Goal: Task Accomplishment & Management: Use online tool/utility

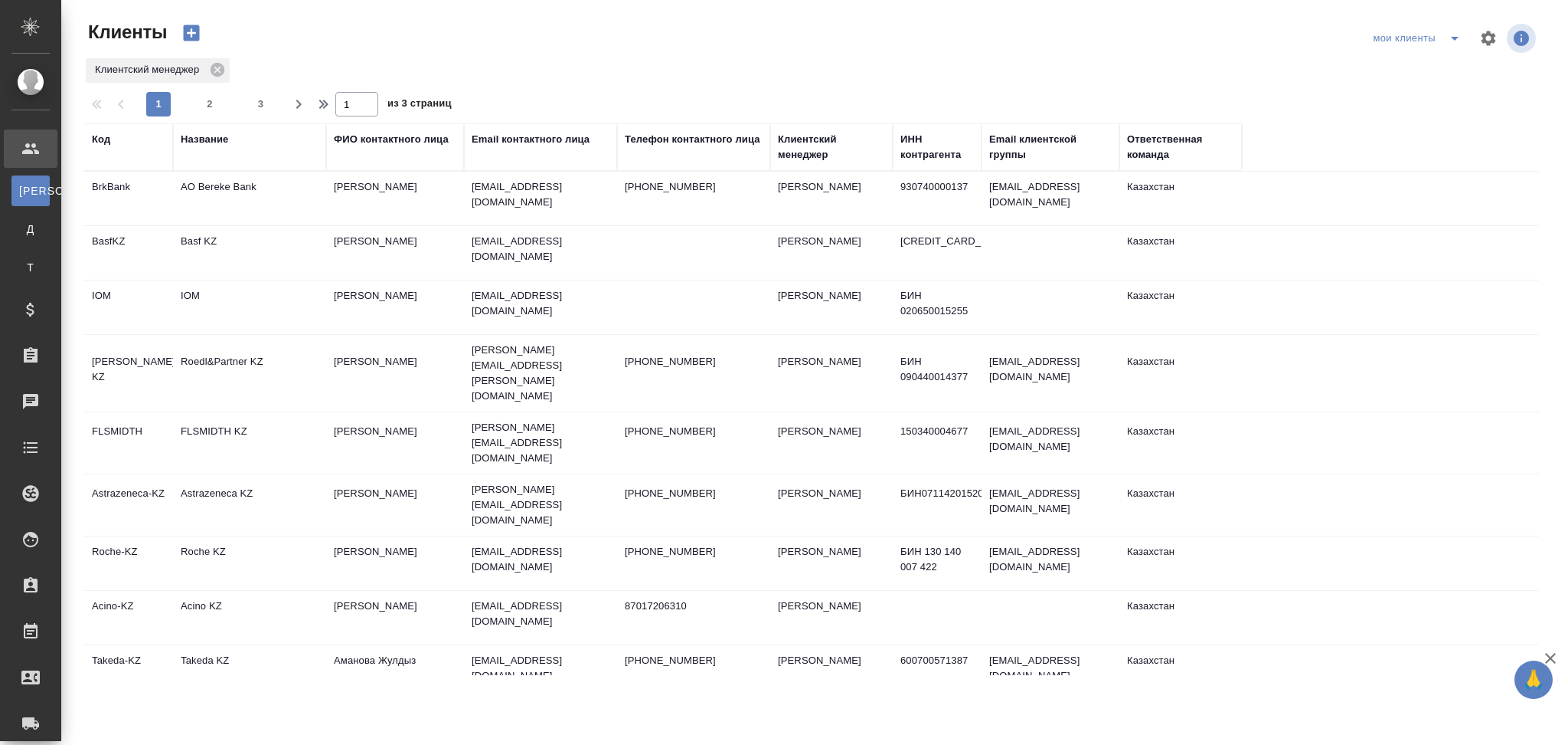
select select "RU"
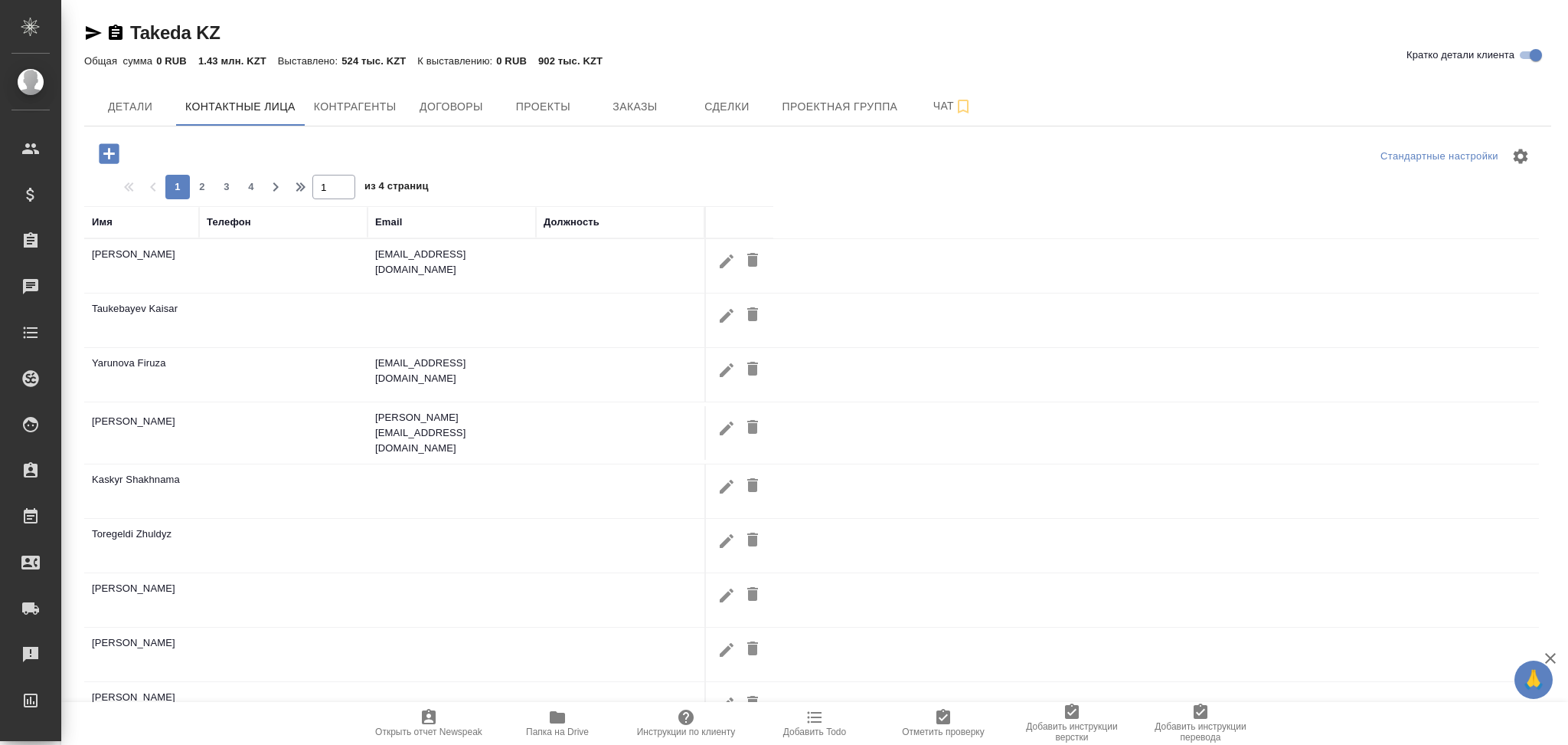
select select "RU"
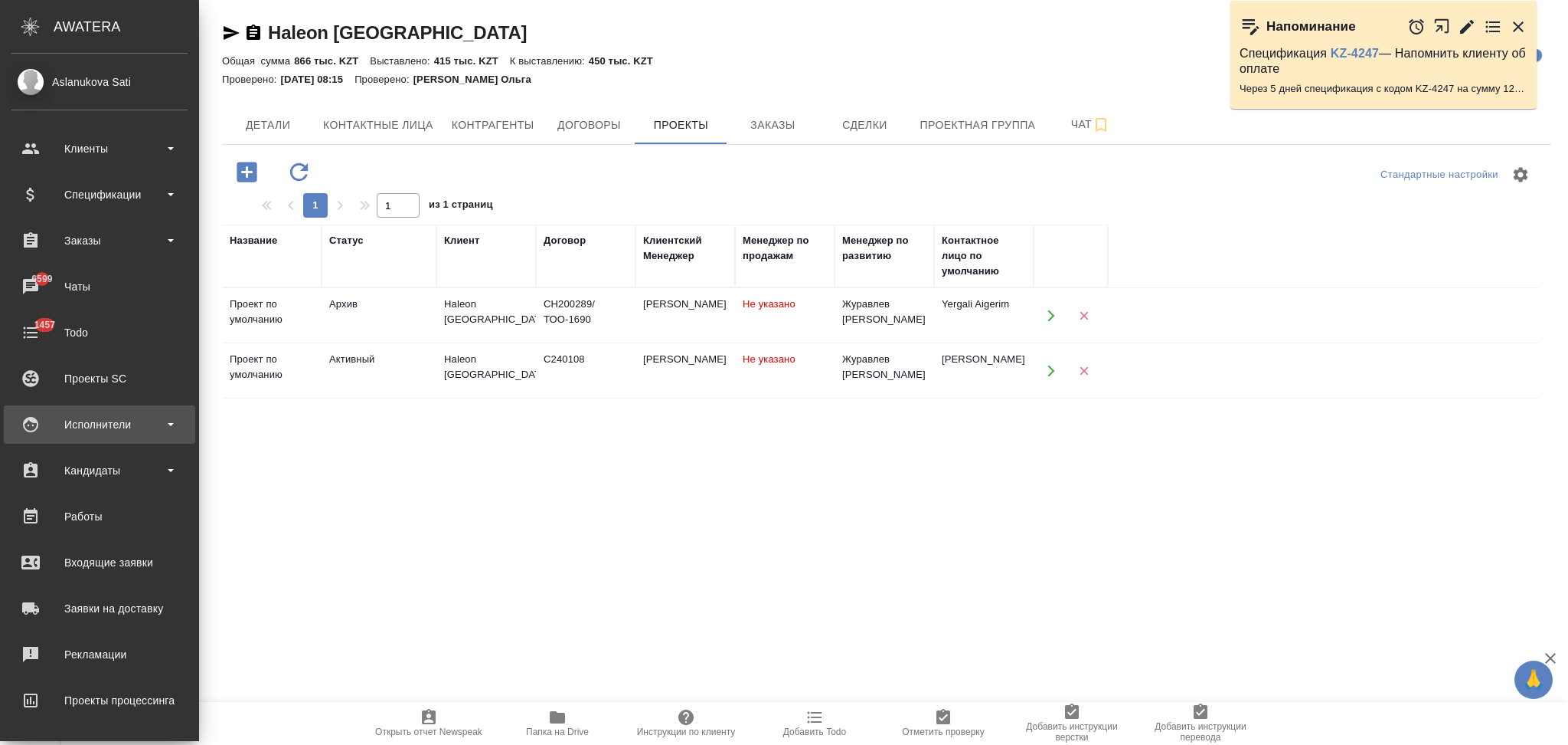
click at [91, 422] on div "Исполнители" at bounding box center [99, 424] width 177 height 23
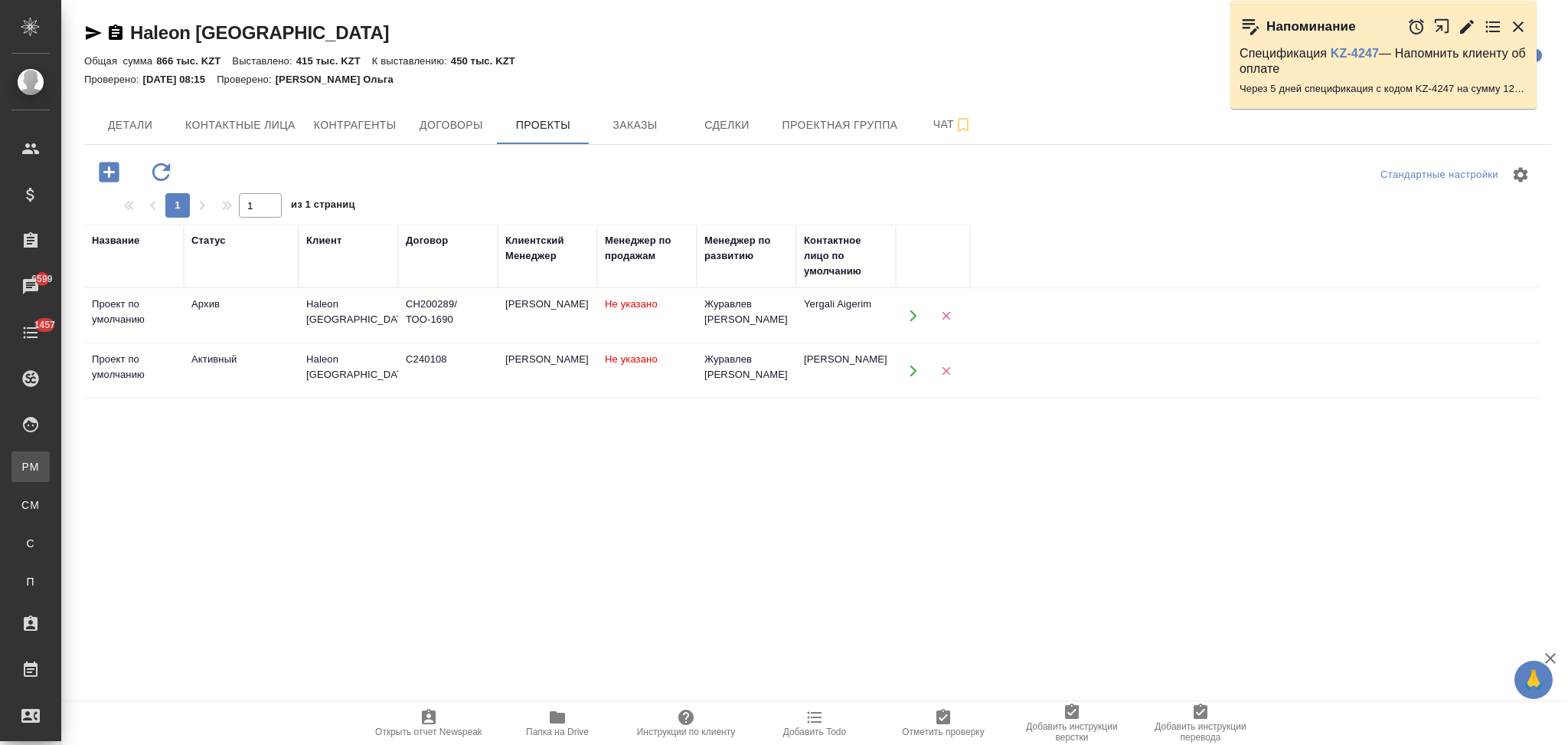
click at [23, 460] on div "Для PM/LQA" at bounding box center [11, 466] width 23 height 15
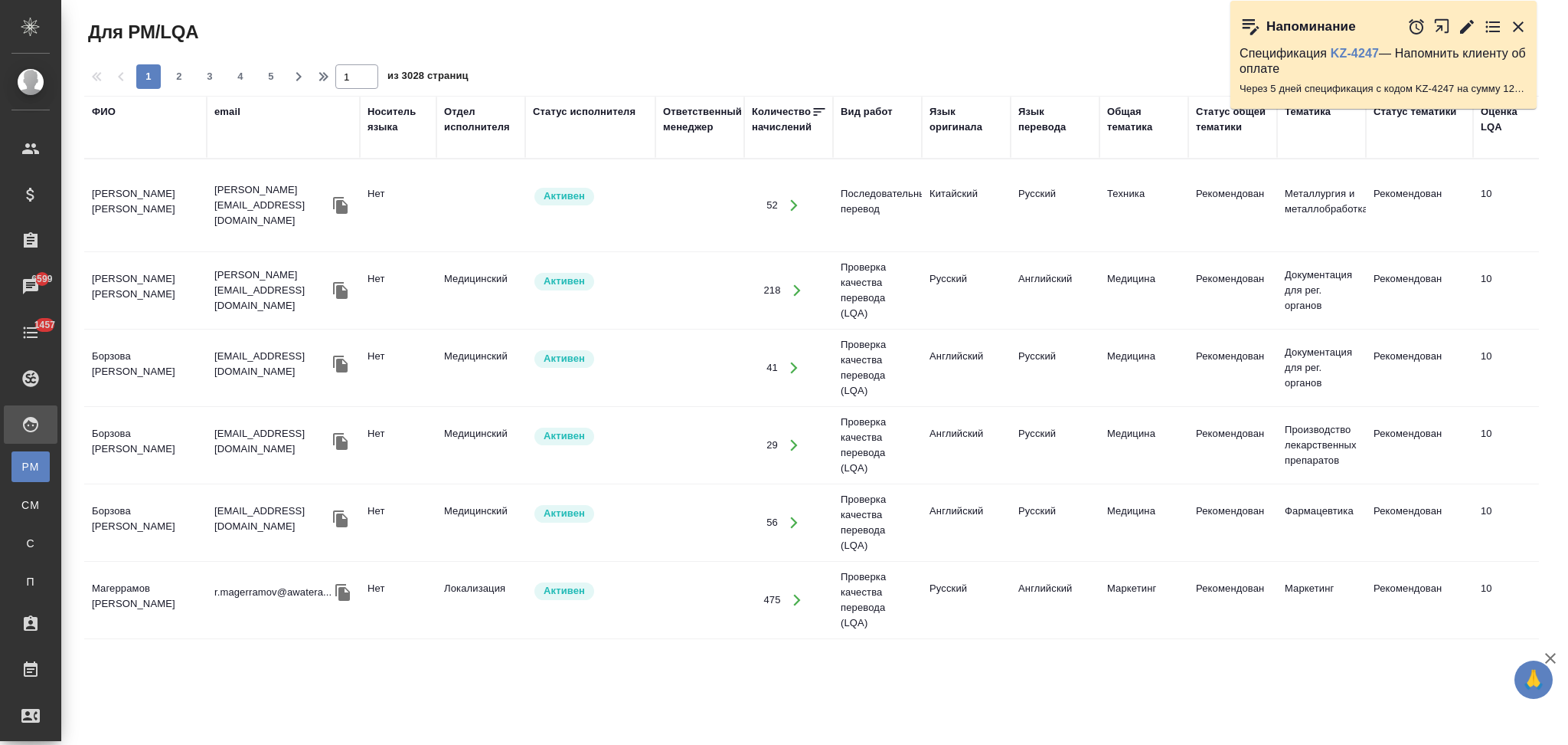
click at [236, 117] on div "email" at bounding box center [227, 112] width 26 height 15
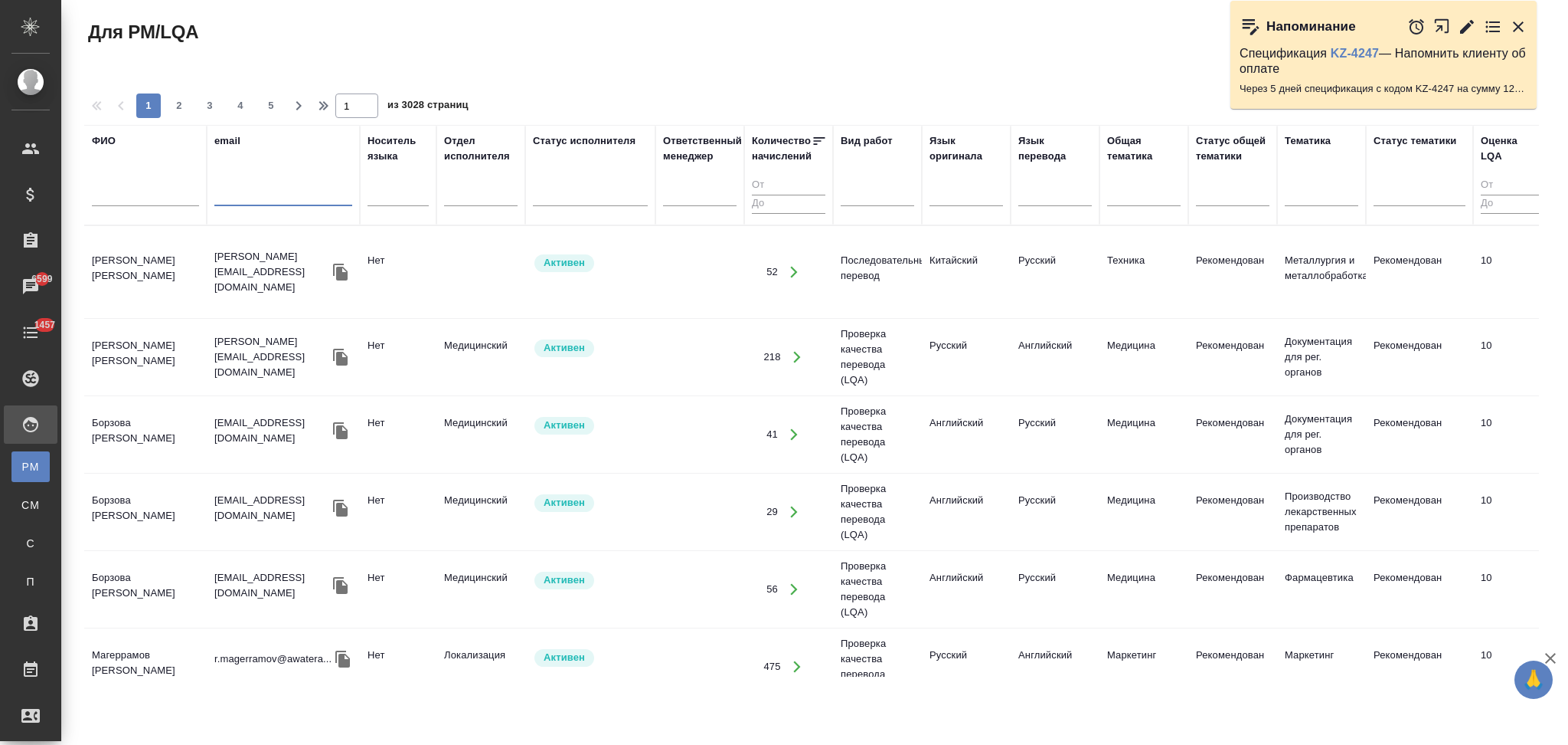
click at [262, 196] on input "text" at bounding box center [283, 196] width 138 height 19
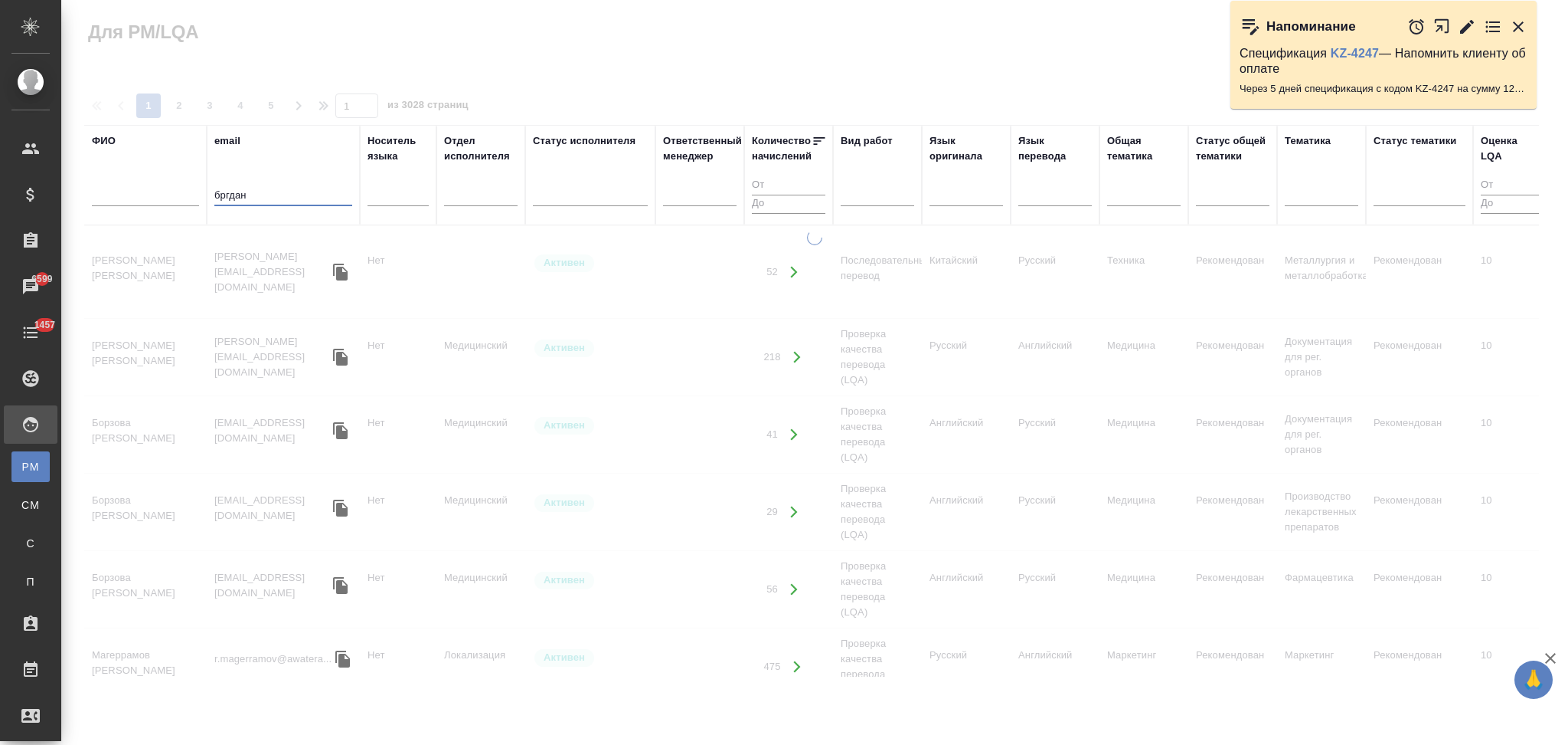
drag, startPoint x: 252, startPoint y: 189, endPoint x: 220, endPoint y: 196, distance: 32.8
click at [220, 196] on input "бргдан" at bounding box center [283, 196] width 138 height 19
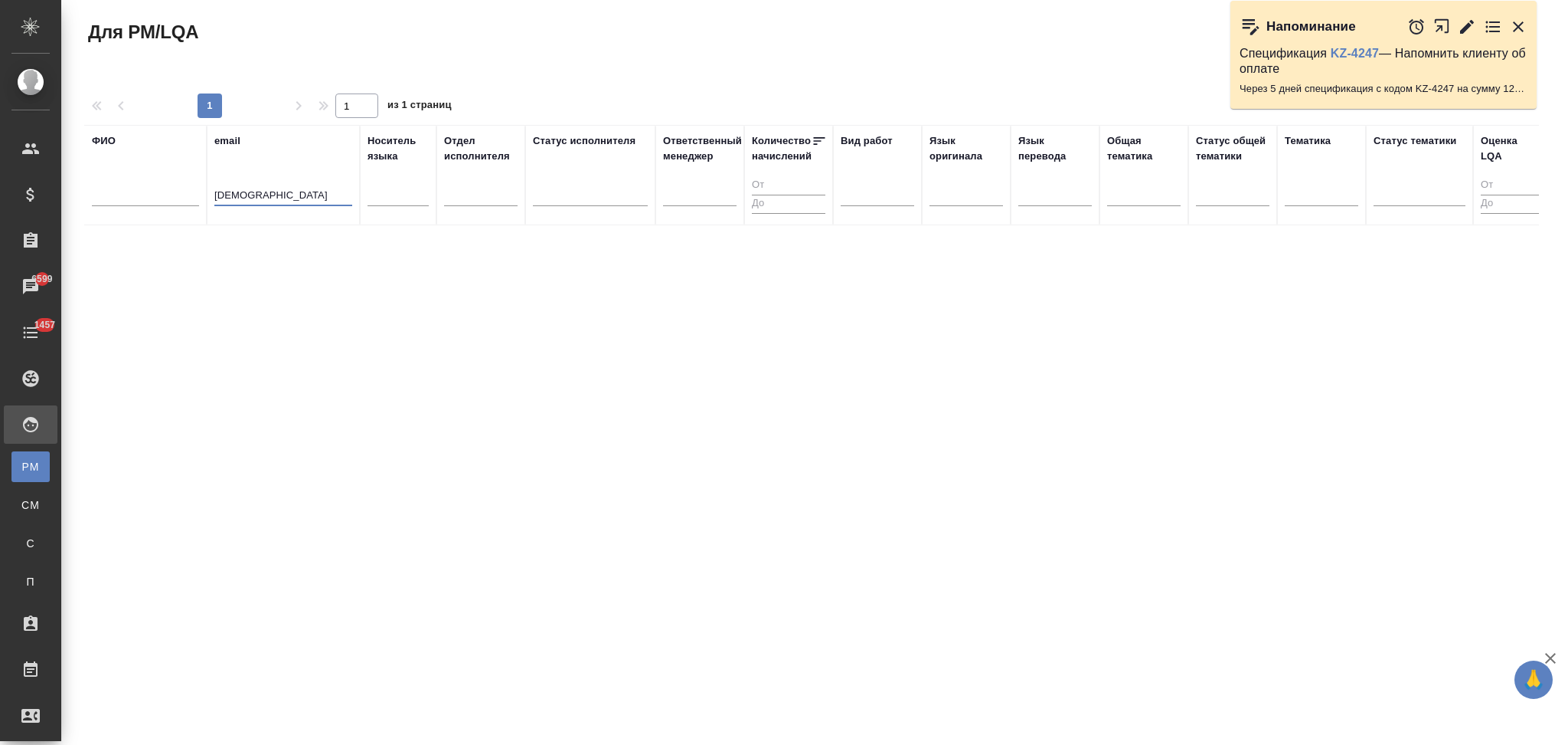
type input "богдан"
drag, startPoint x: 261, startPoint y: 199, endPoint x: 216, endPoint y: 209, distance: 46.1
click at [216, 209] on div "богдан" at bounding box center [283, 198] width 138 height 38
click at [162, 195] on input "text" at bounding box center [145, 196] width 107 height 19
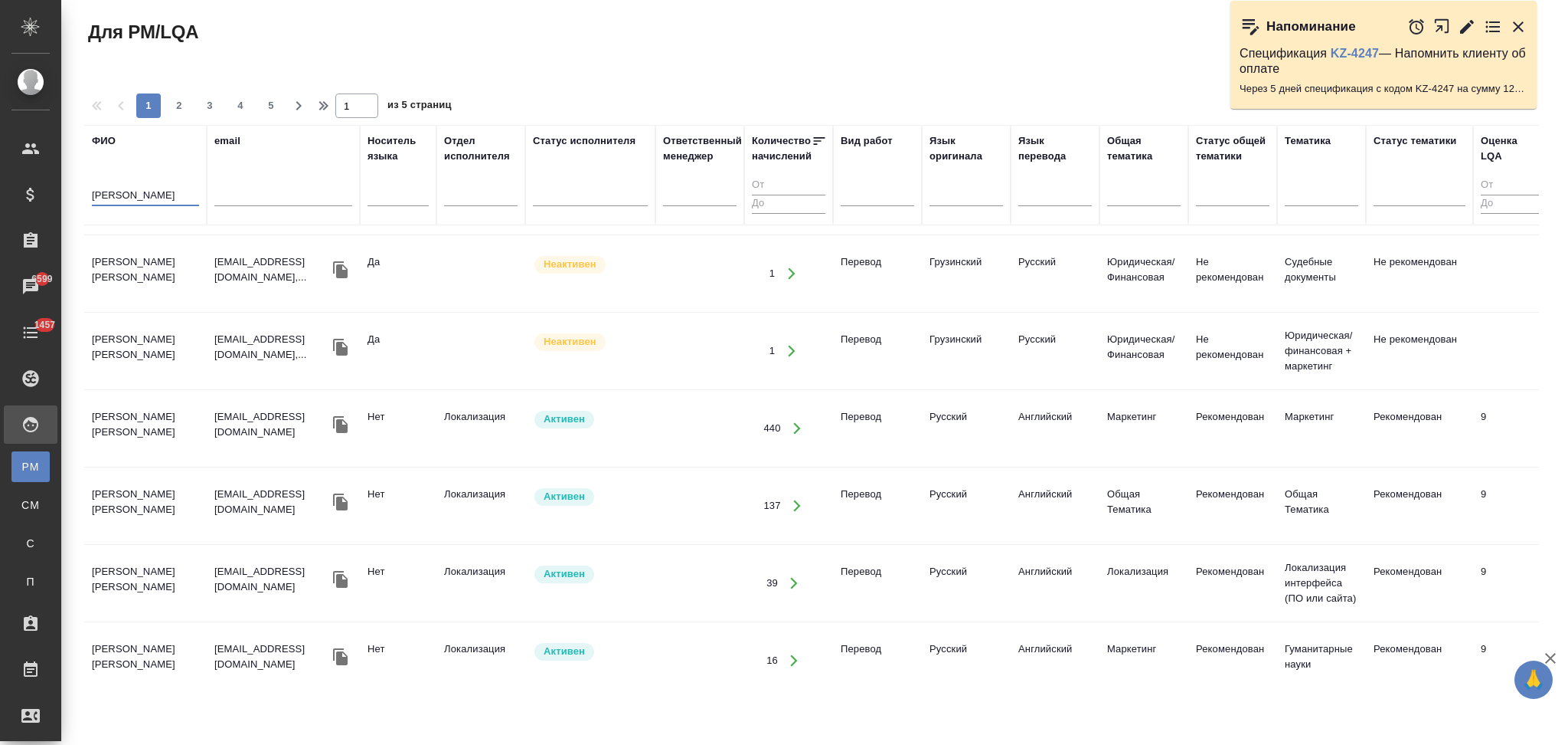
scroll to position [613, 0]
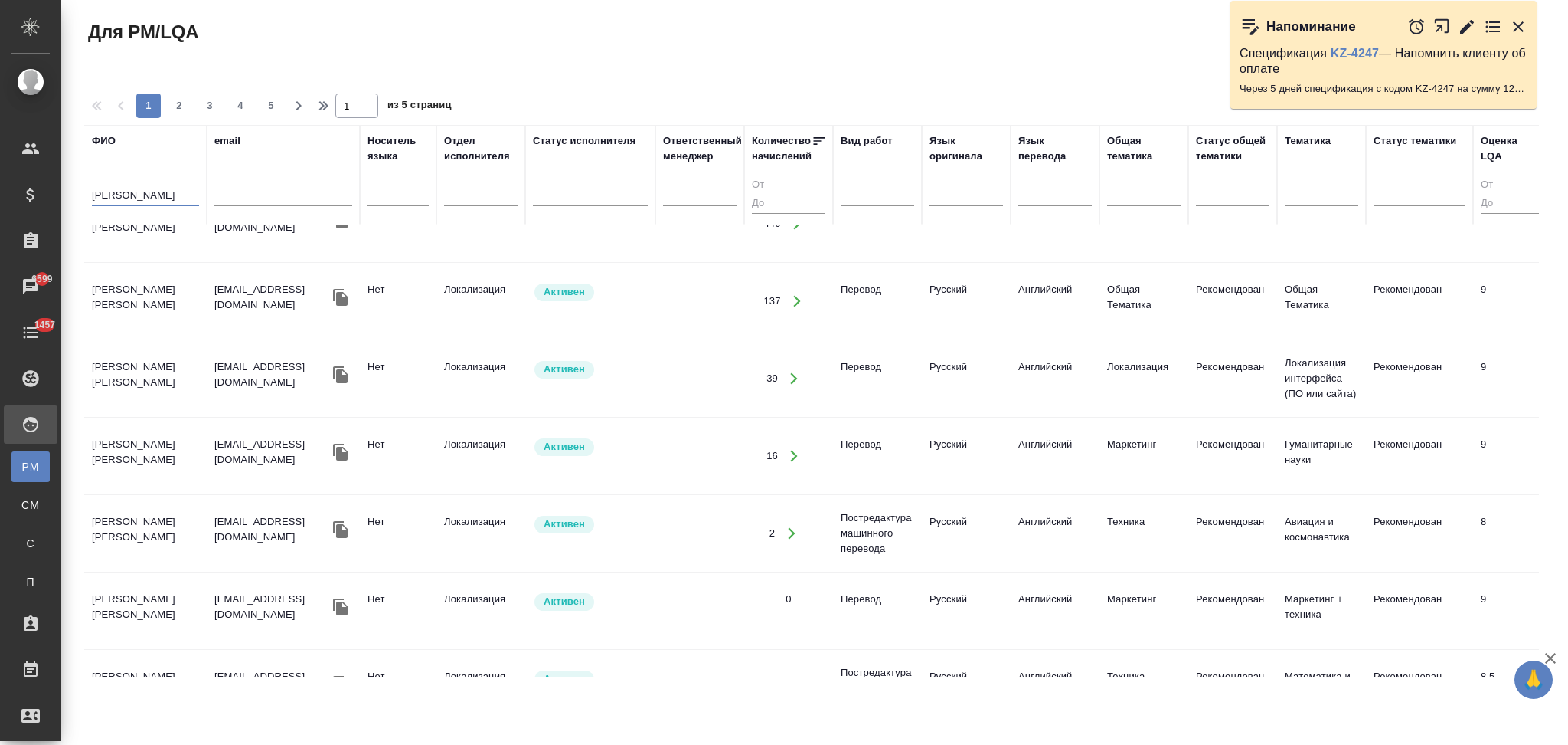
type input "богдан"
click at [642, 306] on td "Активен" at bounding box center [590, 301] width 130 height 54
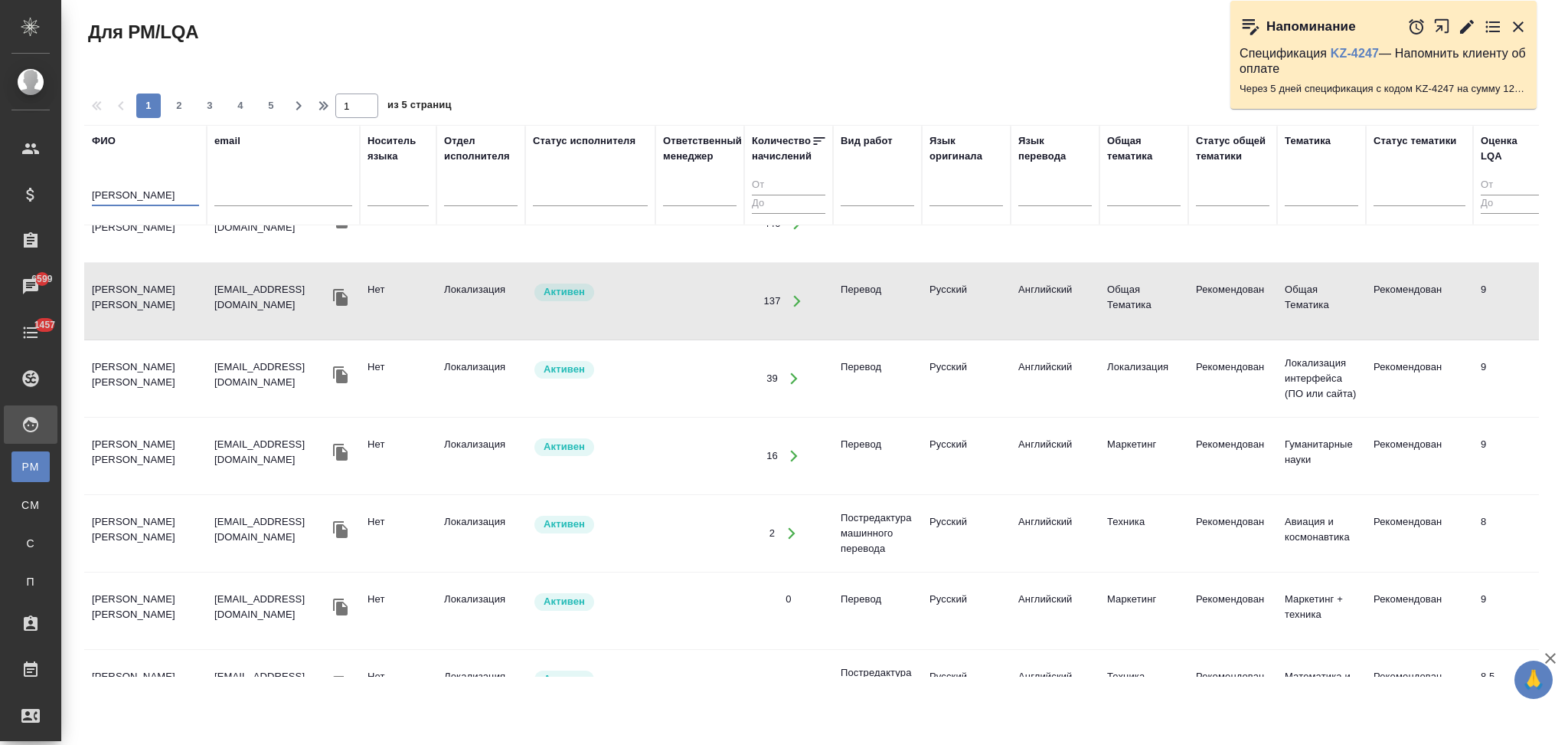
drag, startPoint x: 148, startPoint y: 203, endPoint x: 86, endPoint y: 207, distance: 62.1
click at [86, 207] on th "ФИО богдан" at bounding box center [145, 175] width 123 height 100
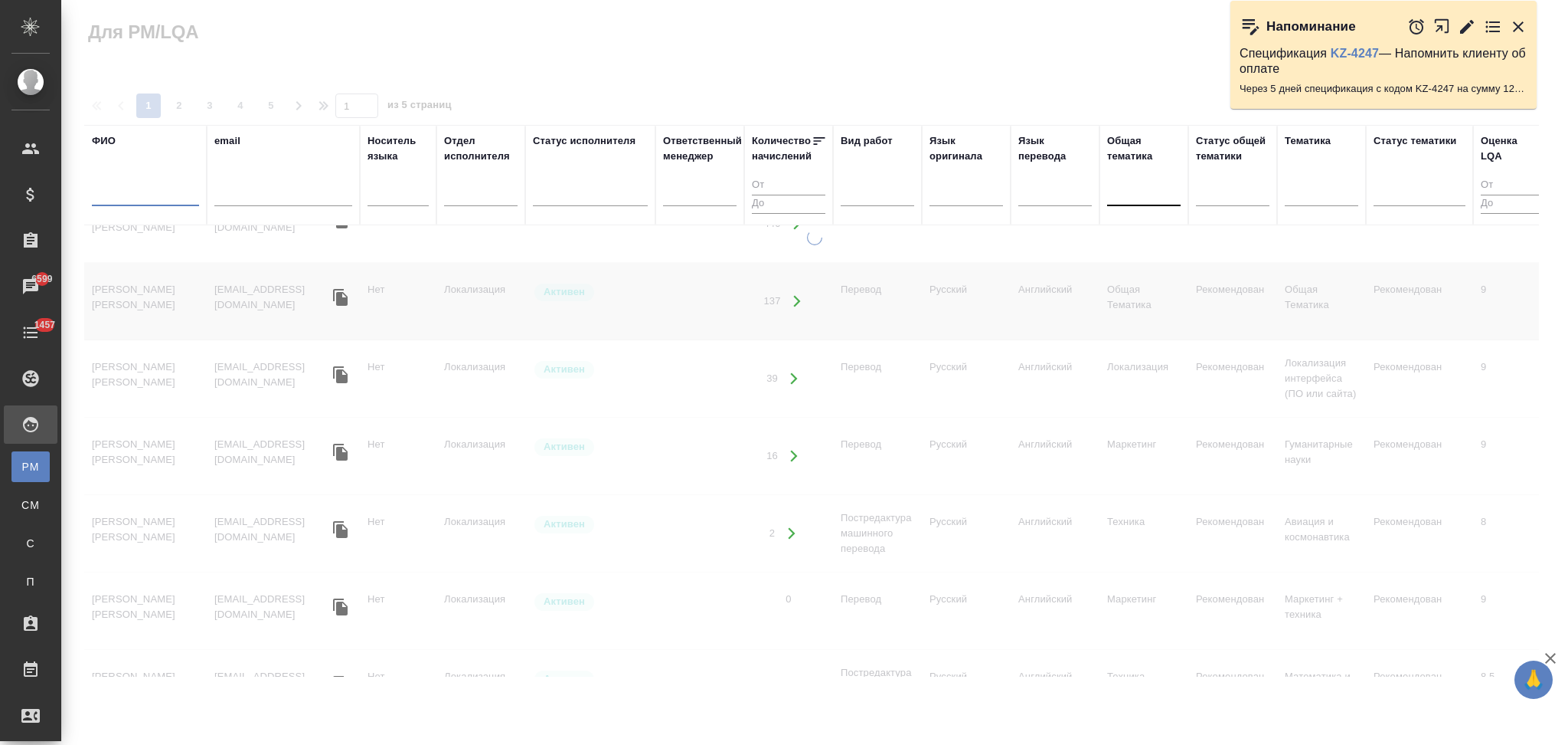
click at [1135, 191] on div at bounding box center [1144, 191] width 74 height 22
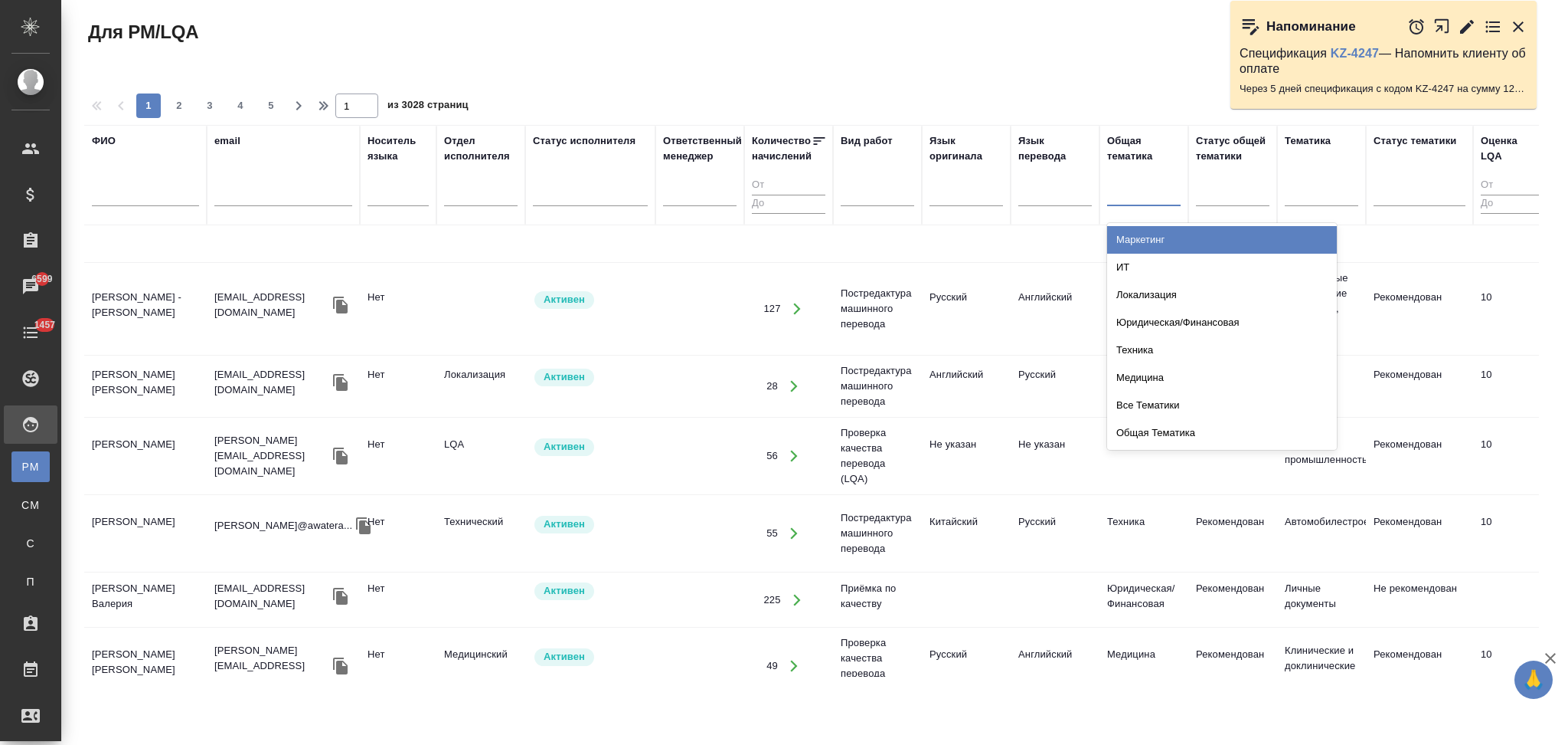
click at [1134, 234] on div "Маркетинг" at bounding box center [1222, 240] width 230 height 27
click at [957, 198] on div at bounding box center [967, 191] width 74 height 22
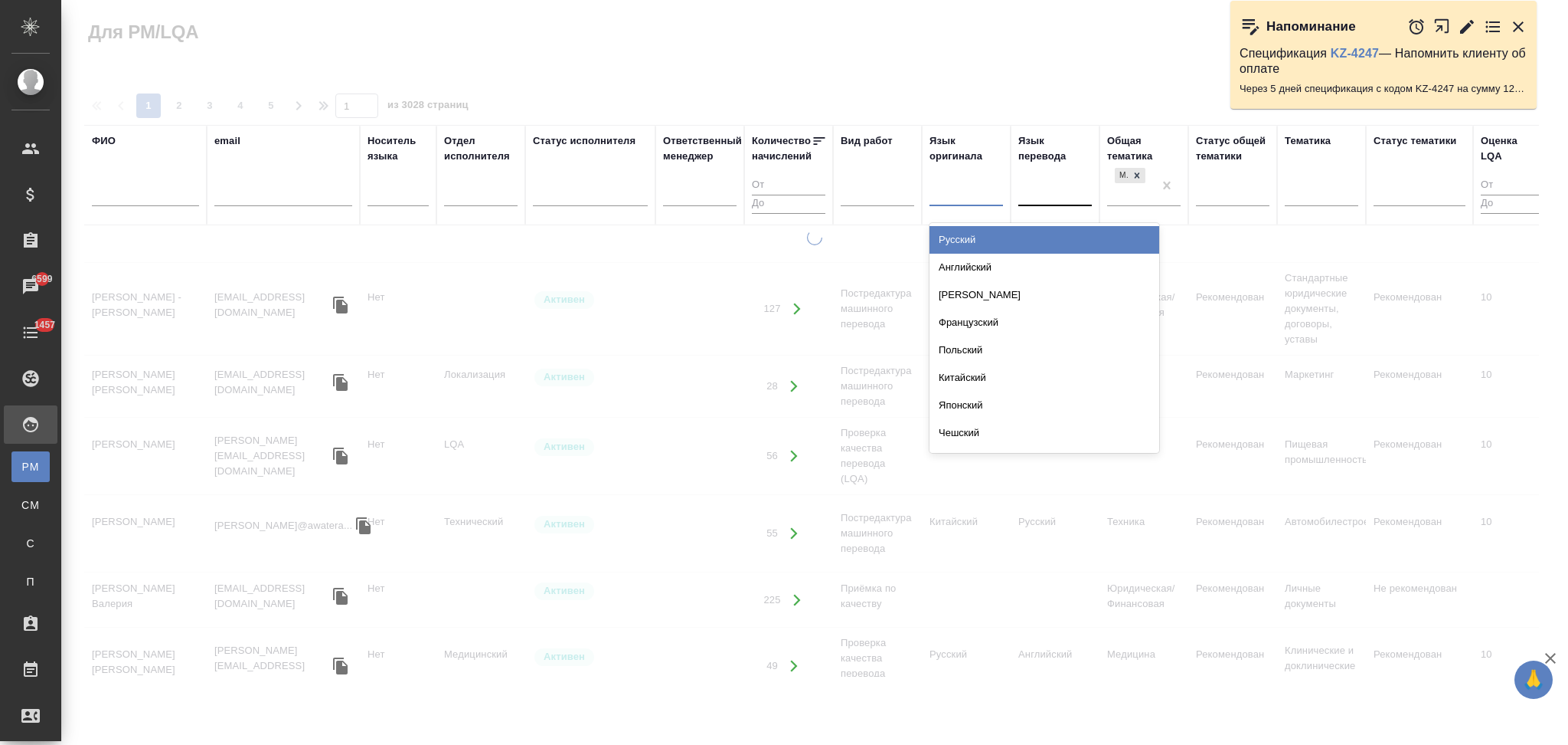
click at [955, 232] on div "Русский" at bounding box center [1044, 240] width 230 height 27
click at [1056, 196] on div at bounding box center [1056, 191] width 74 height 22
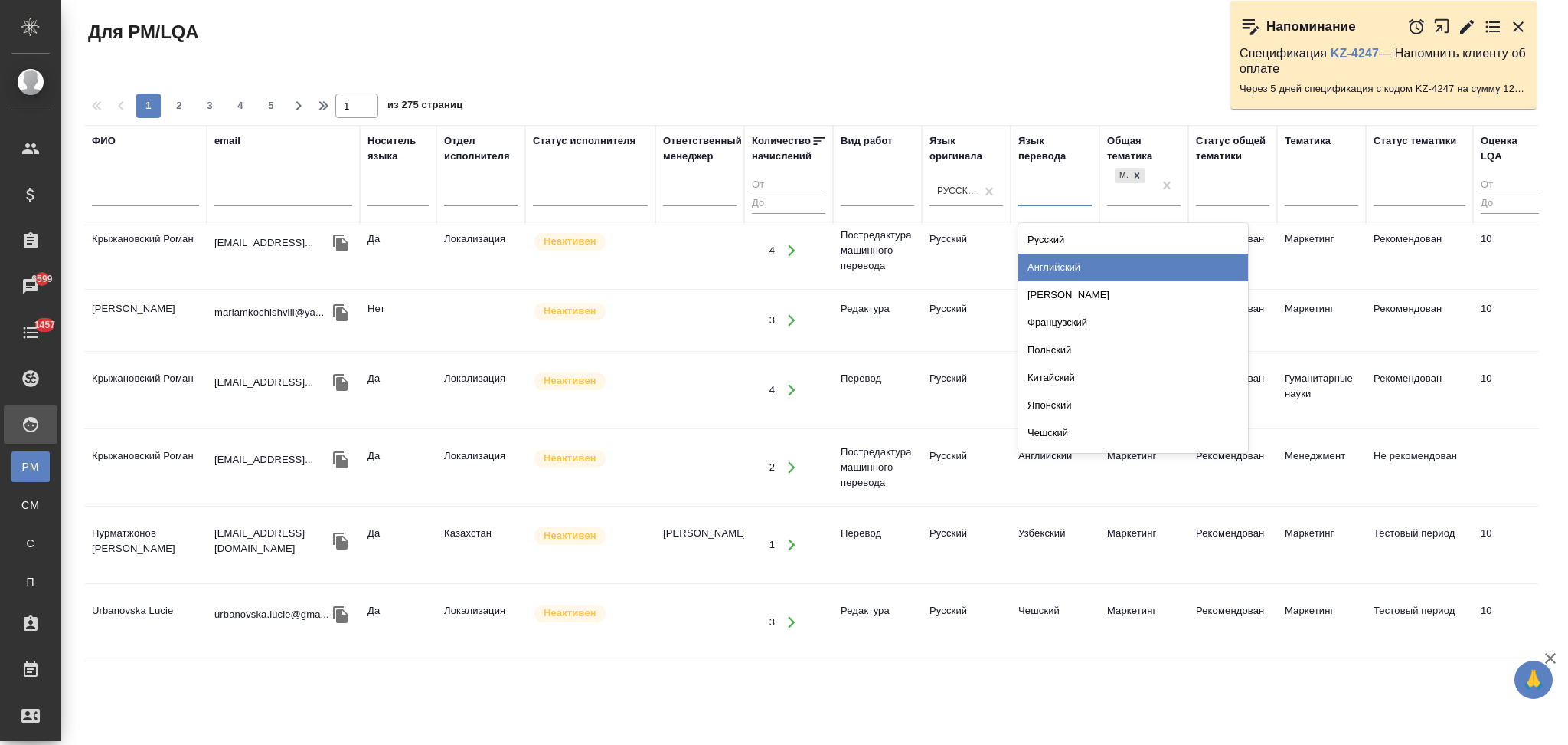
click at [1054, 265] on div "Английский" at bounding box center [1134, 267] width 230 height 27
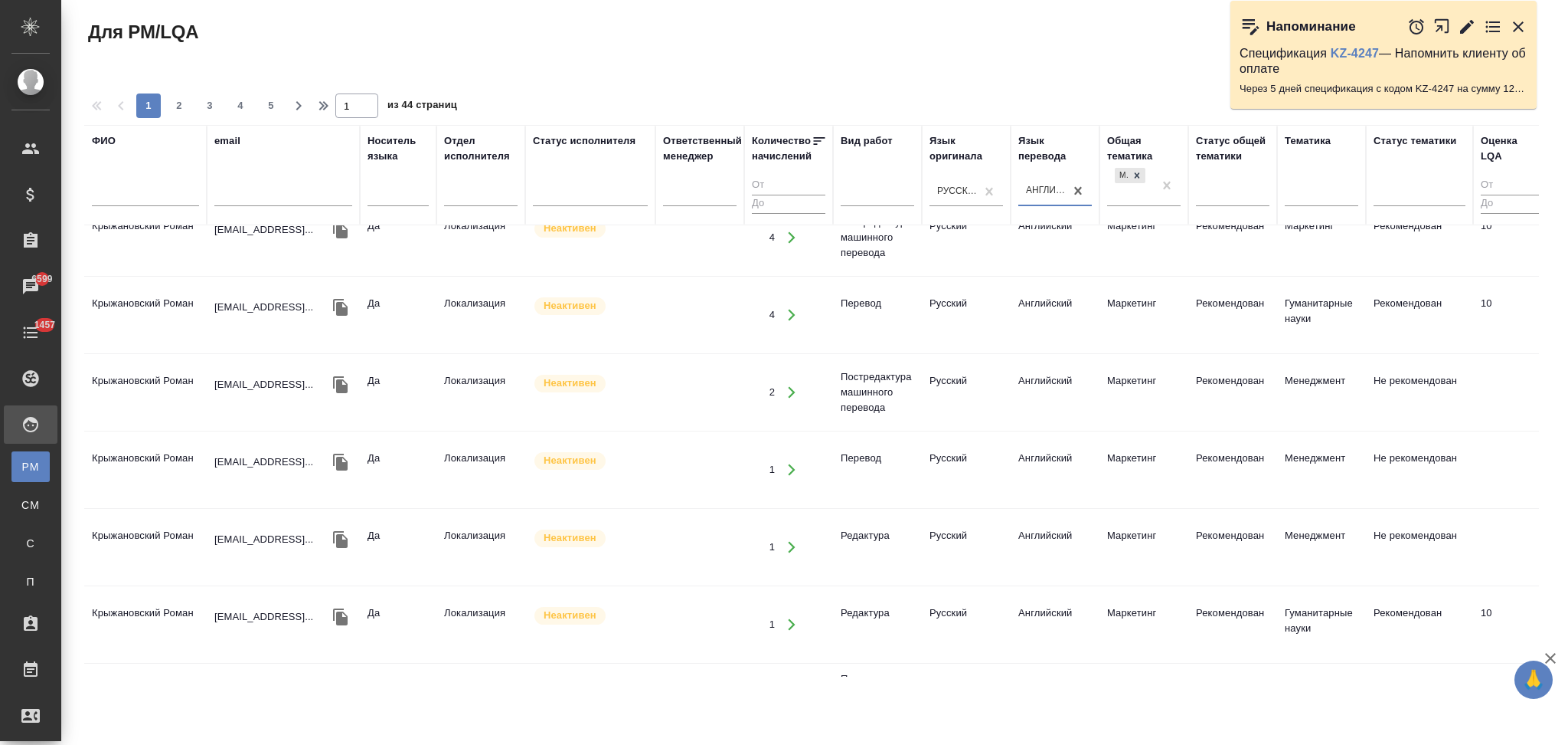
scroll to position [0, 0]
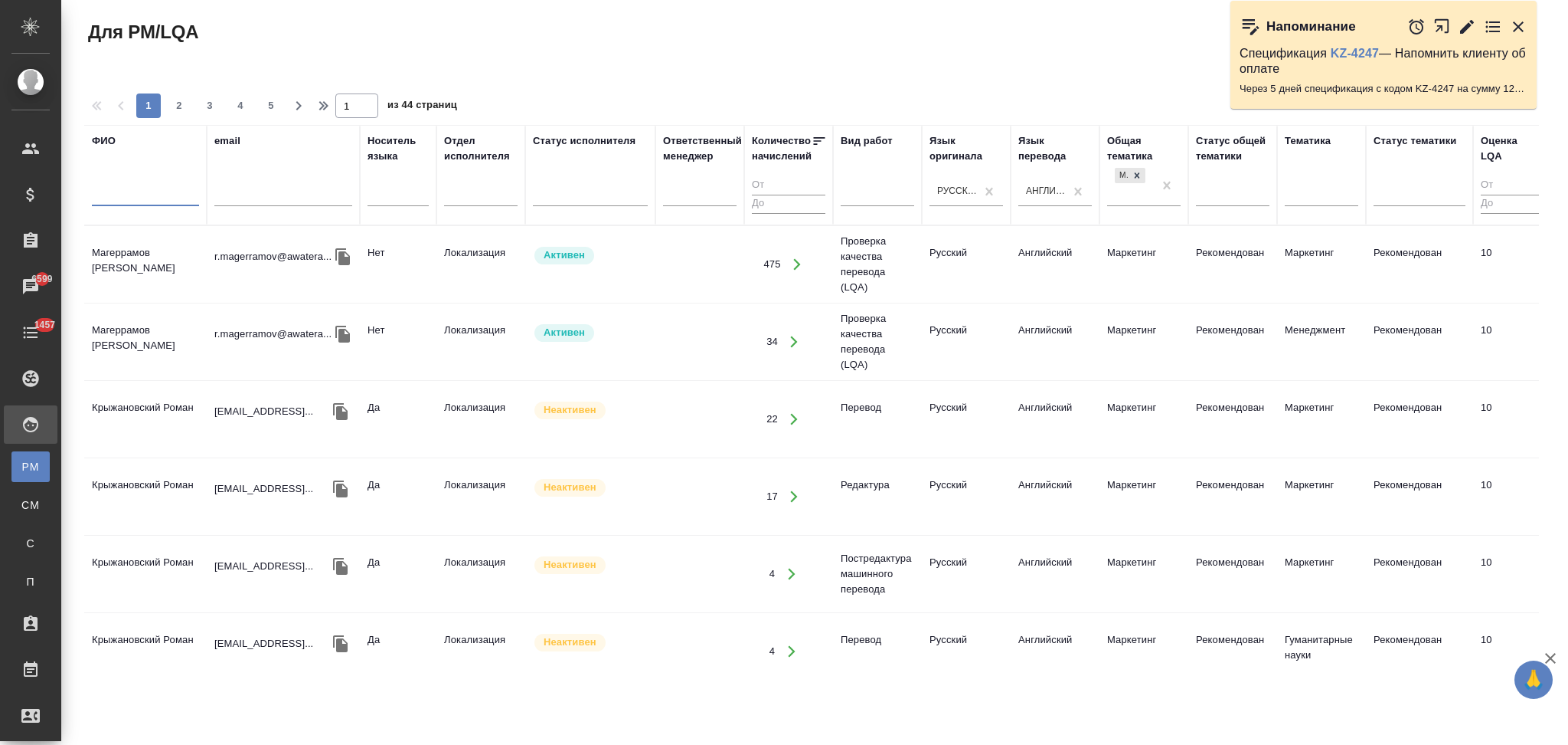
click at [167, 193] on input "text" at bounding box center [145, 196] width 107 height 19
type input "Елена"
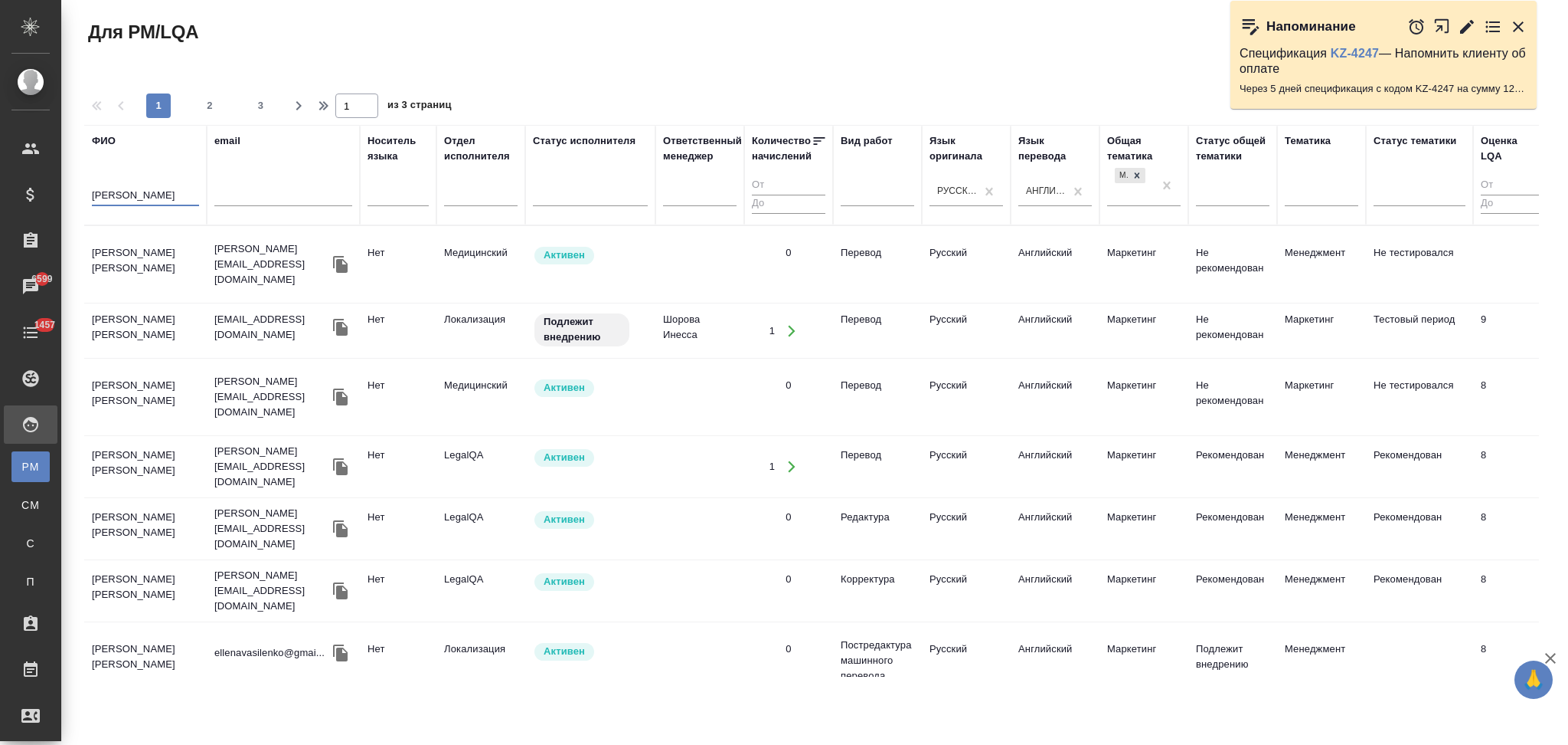
drag, startPoint x: 119, startPoint y: 203, endPoint x: 89, endPoint y: 209, distance: 30.6
click at [89, 209] on th "ФИО Елена" at bounding box center [145, 175] width 123 height 100
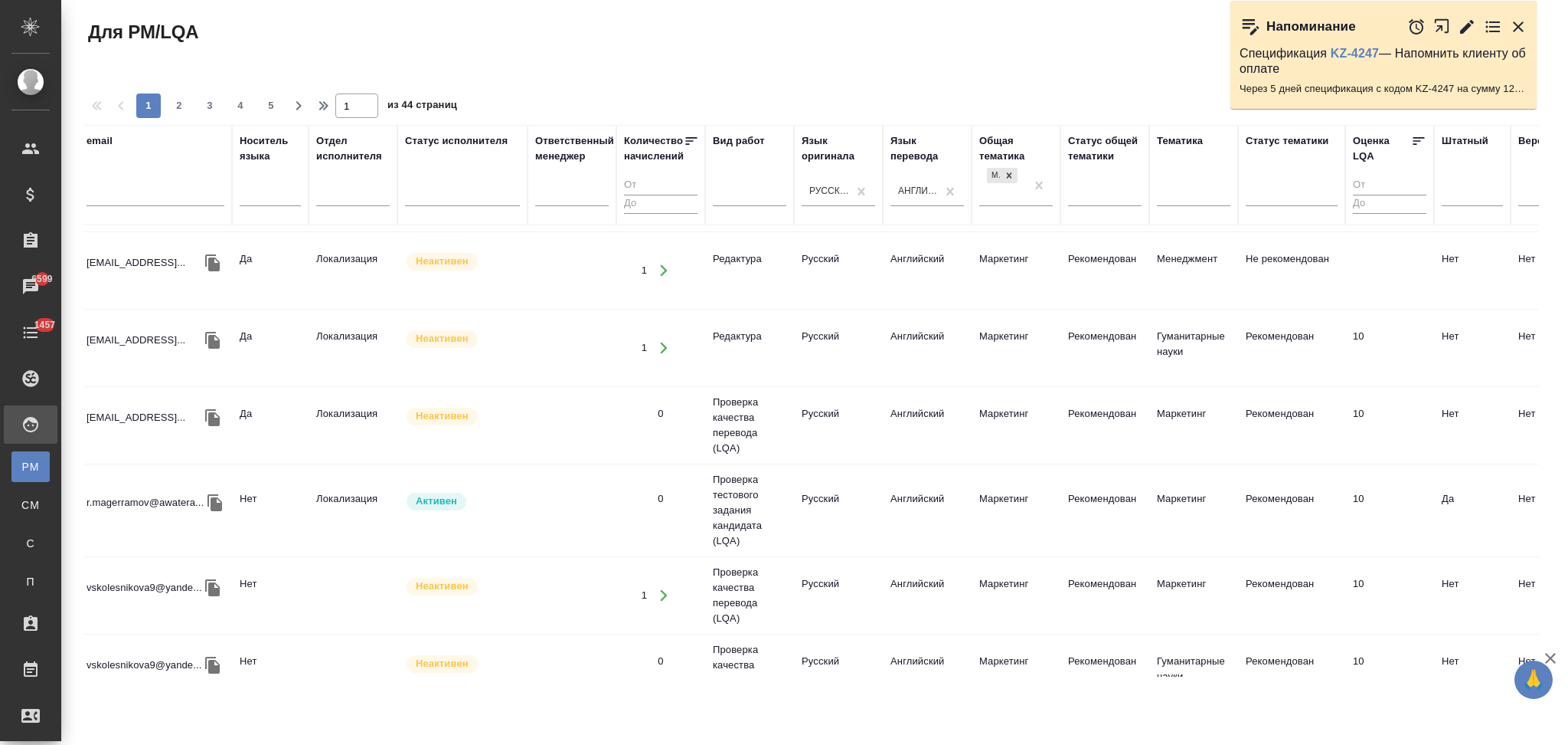
scroll to position [613, 189]
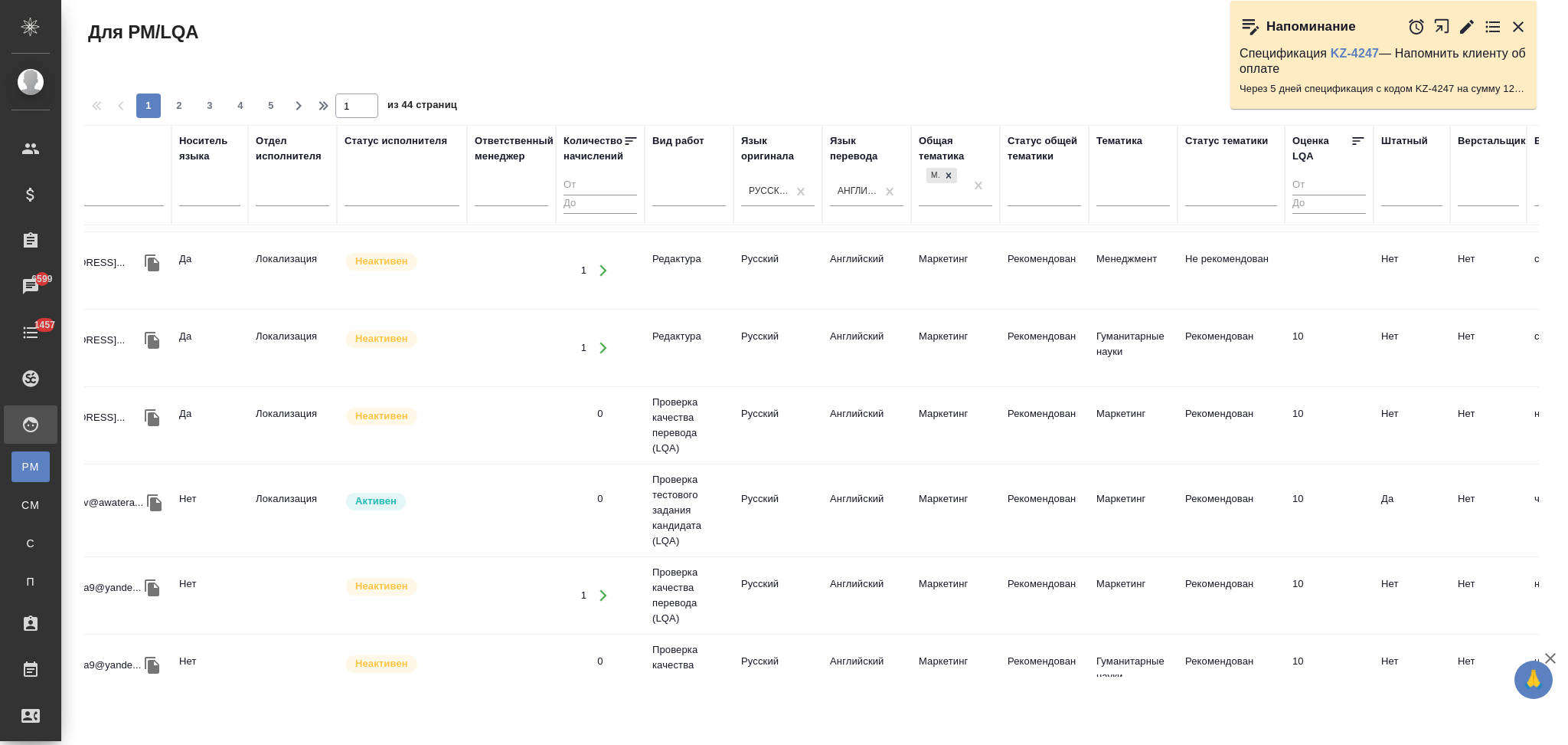
click at [817, 360] on td "Русский" at bounding box center [778, 347] width 89 height 54
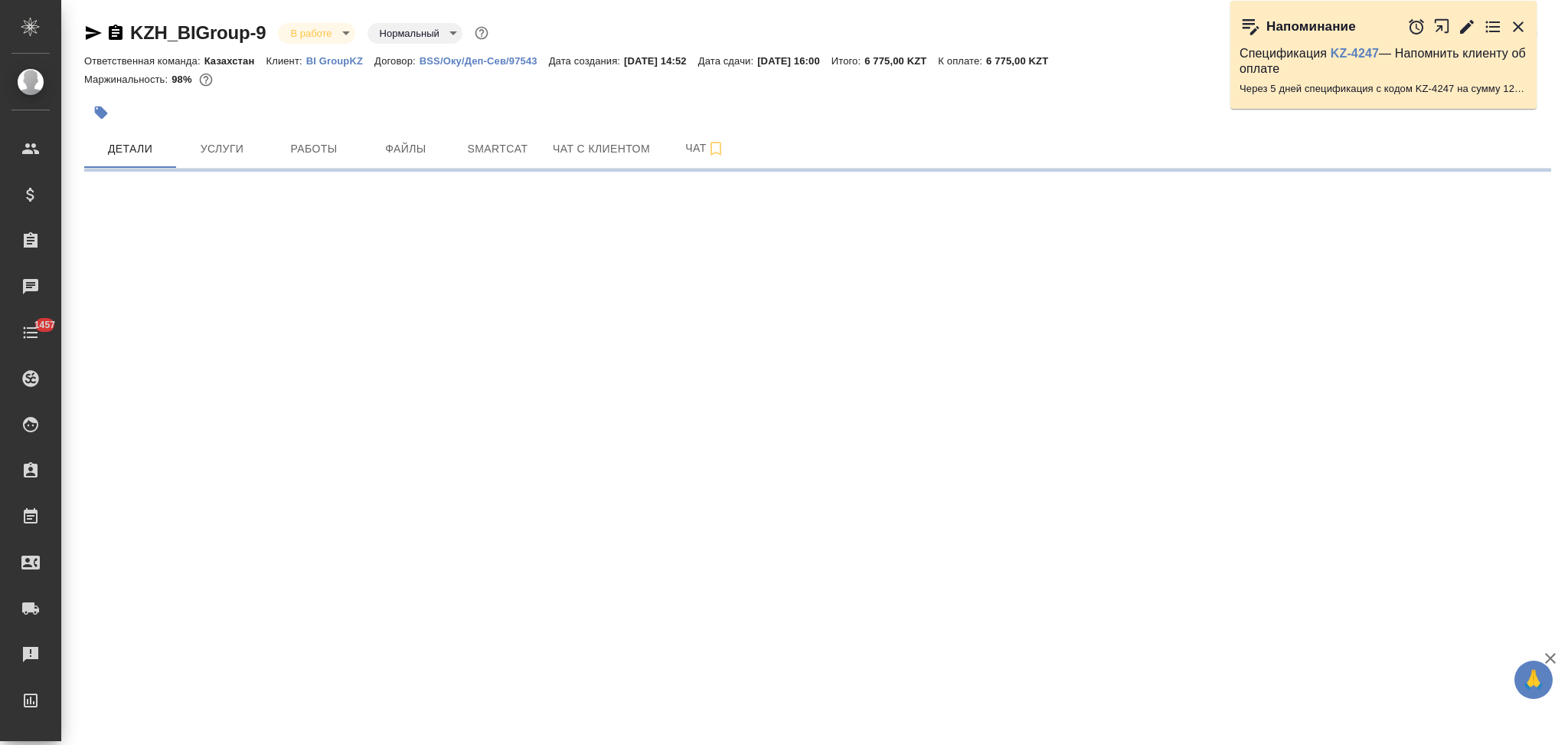
select select "RU"
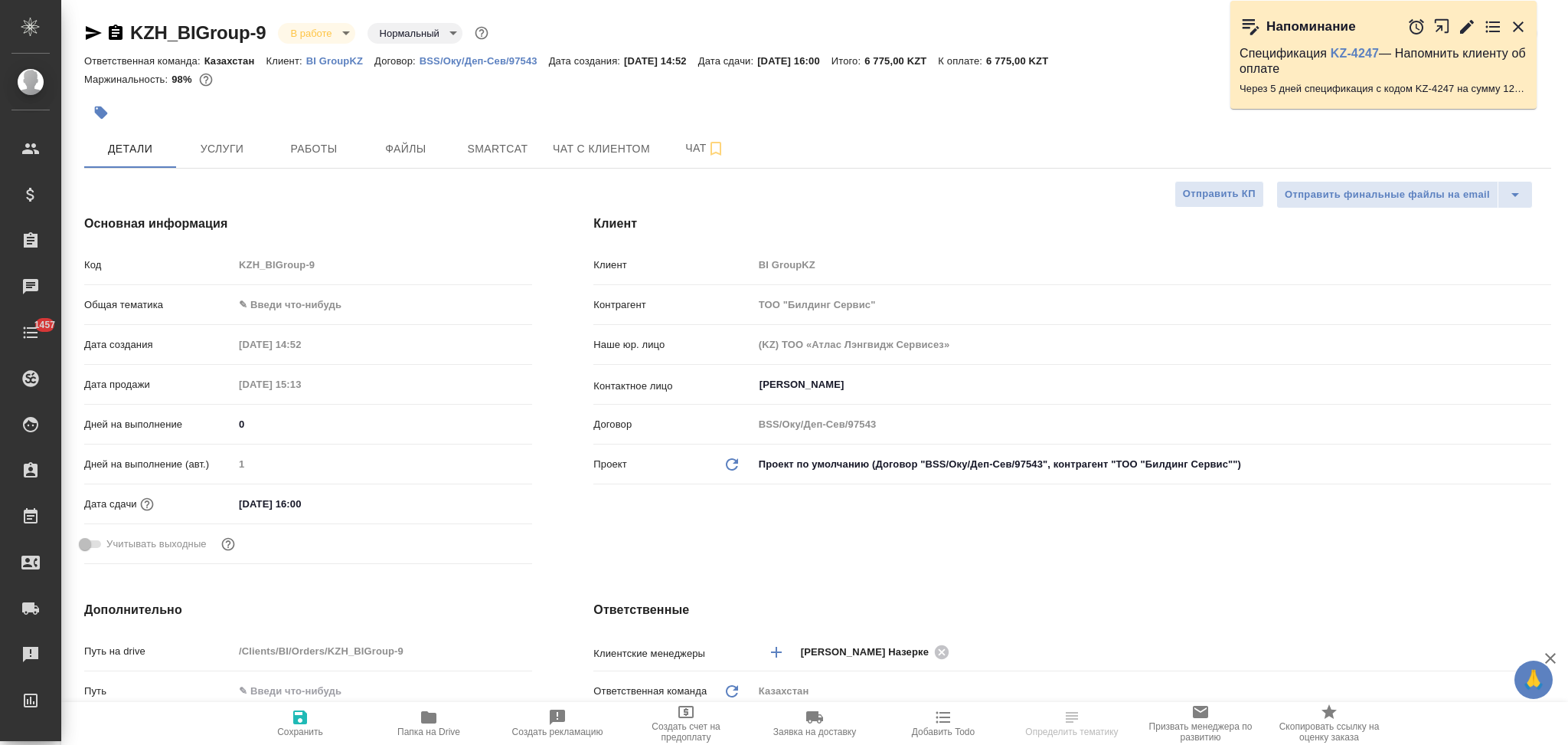
type textarea "x"
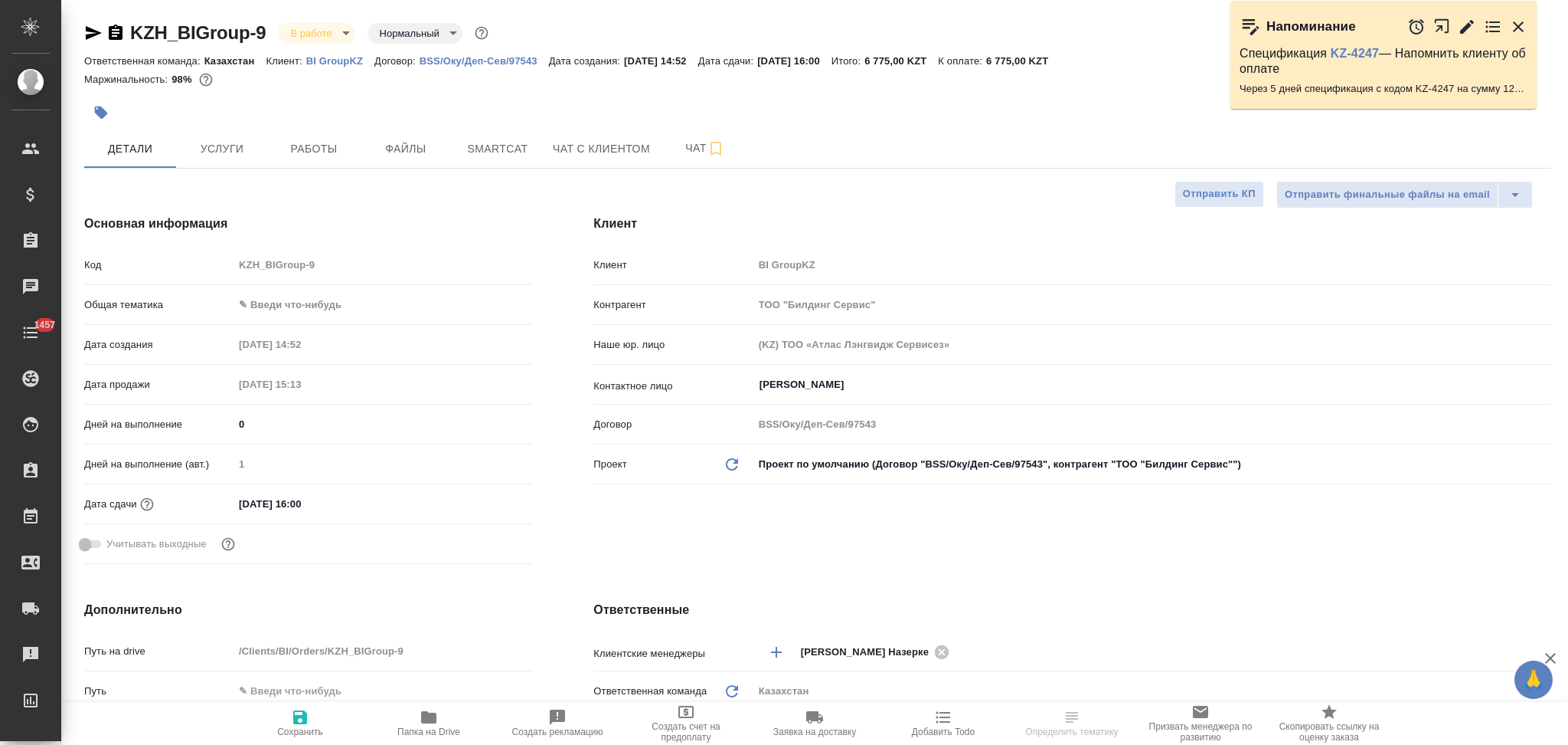
type textarea "x"
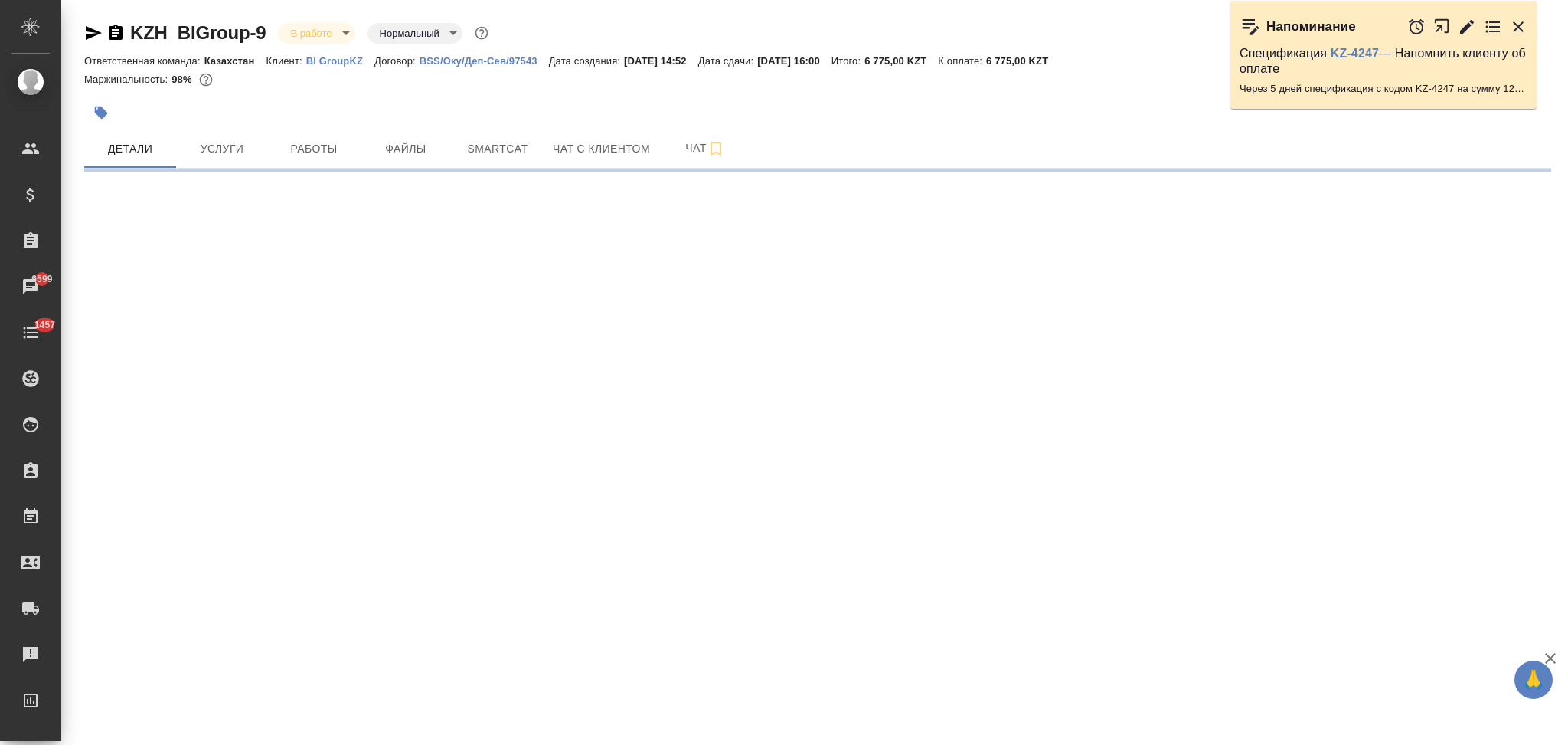
select select "RU"
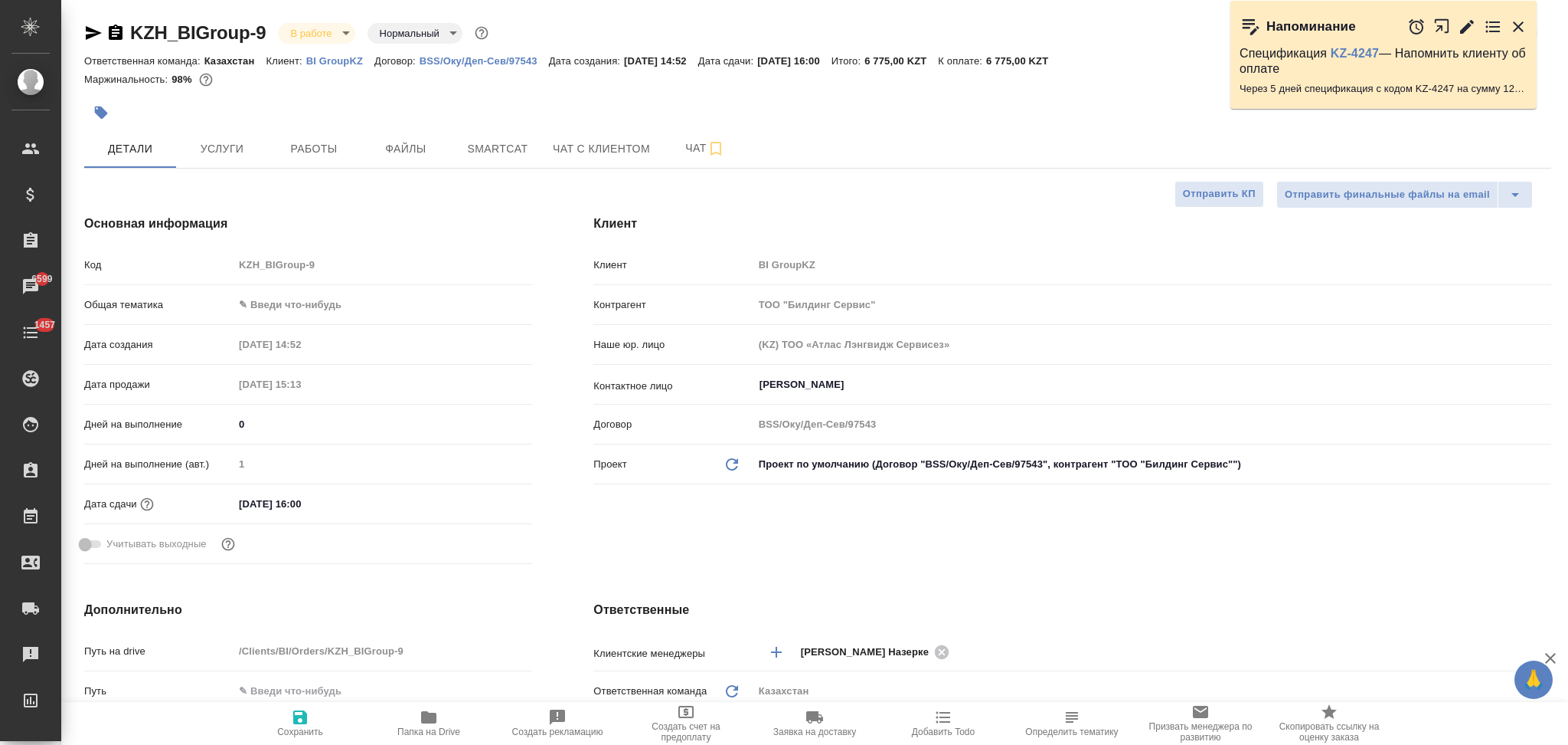
type textarea "x"
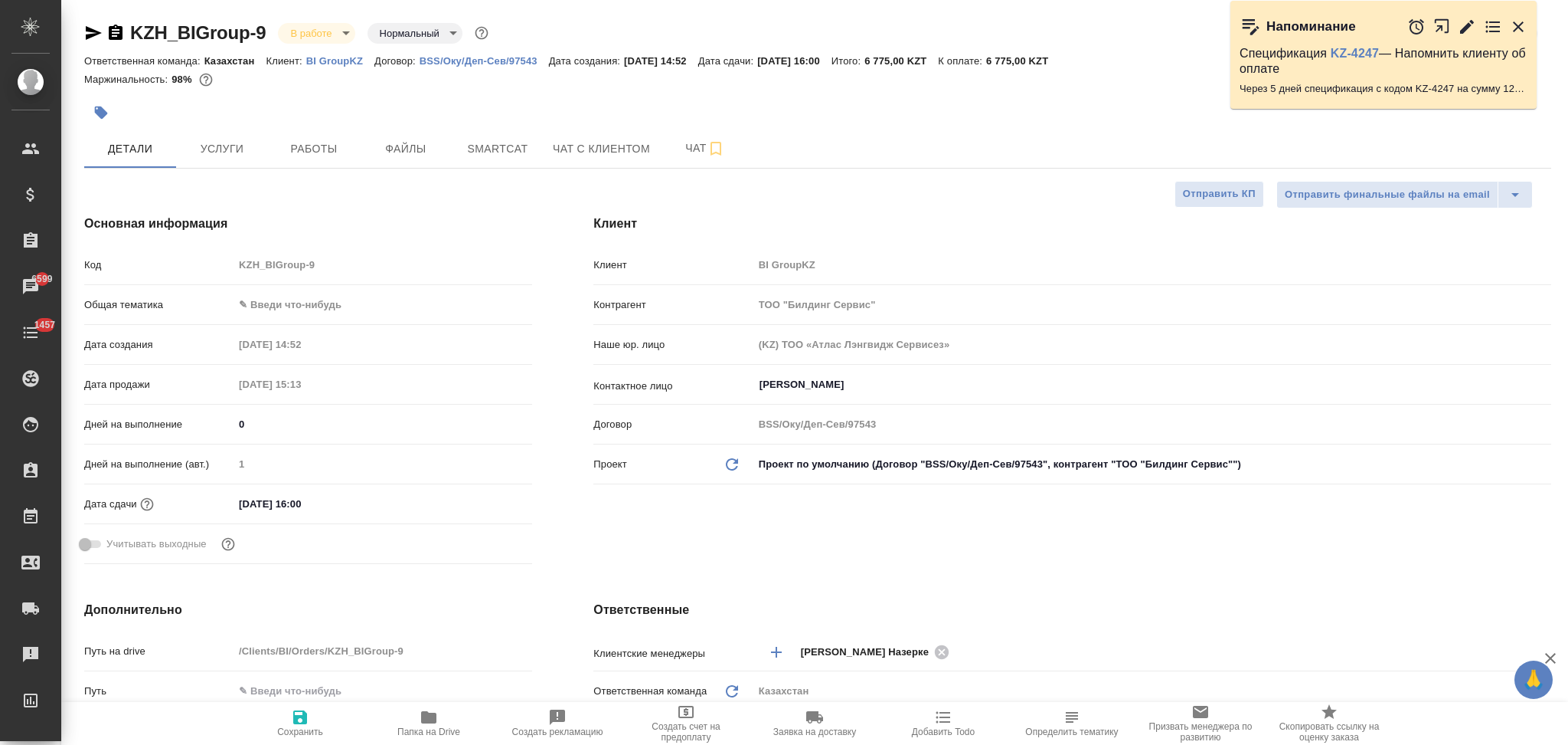
type textarea "x"
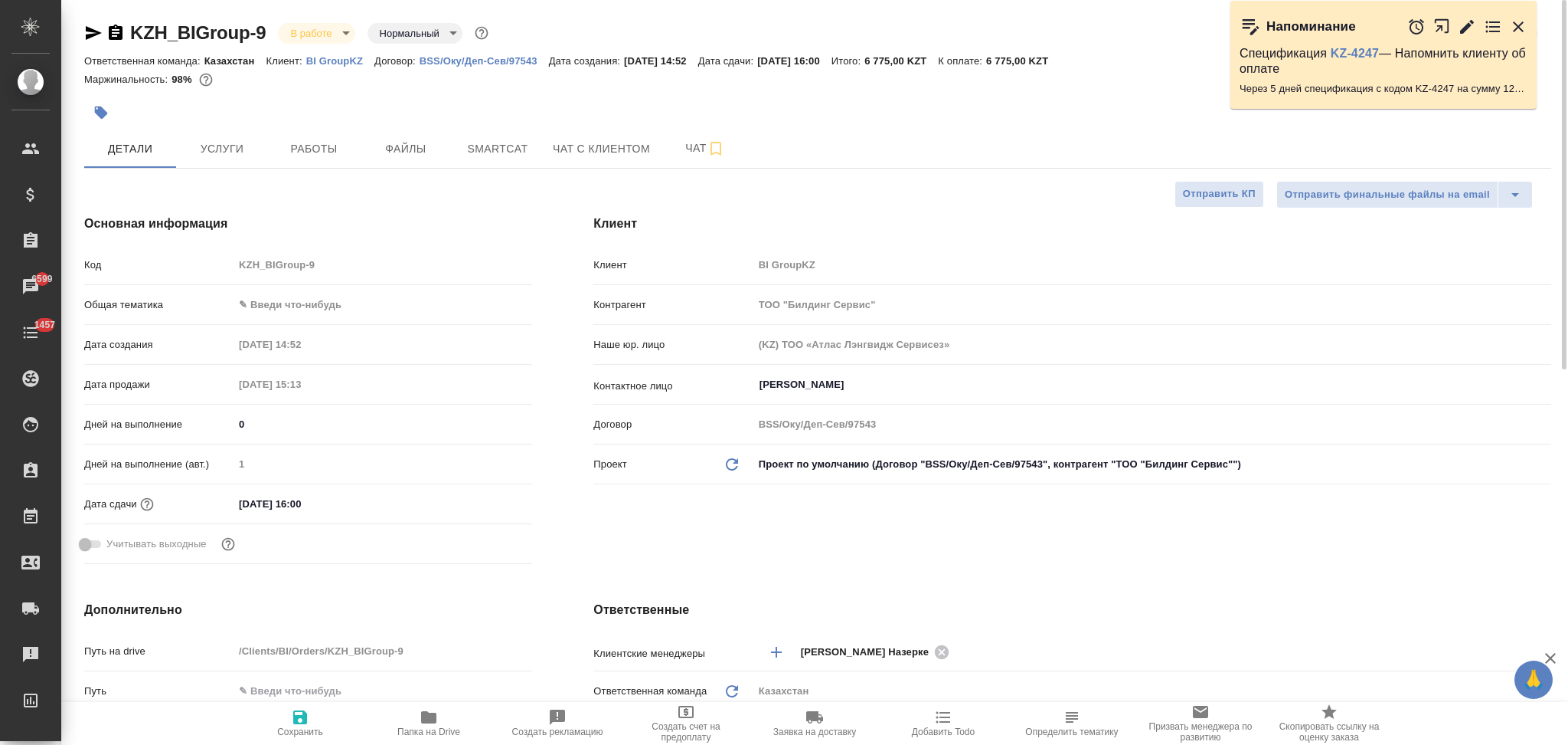
type textarea "x"
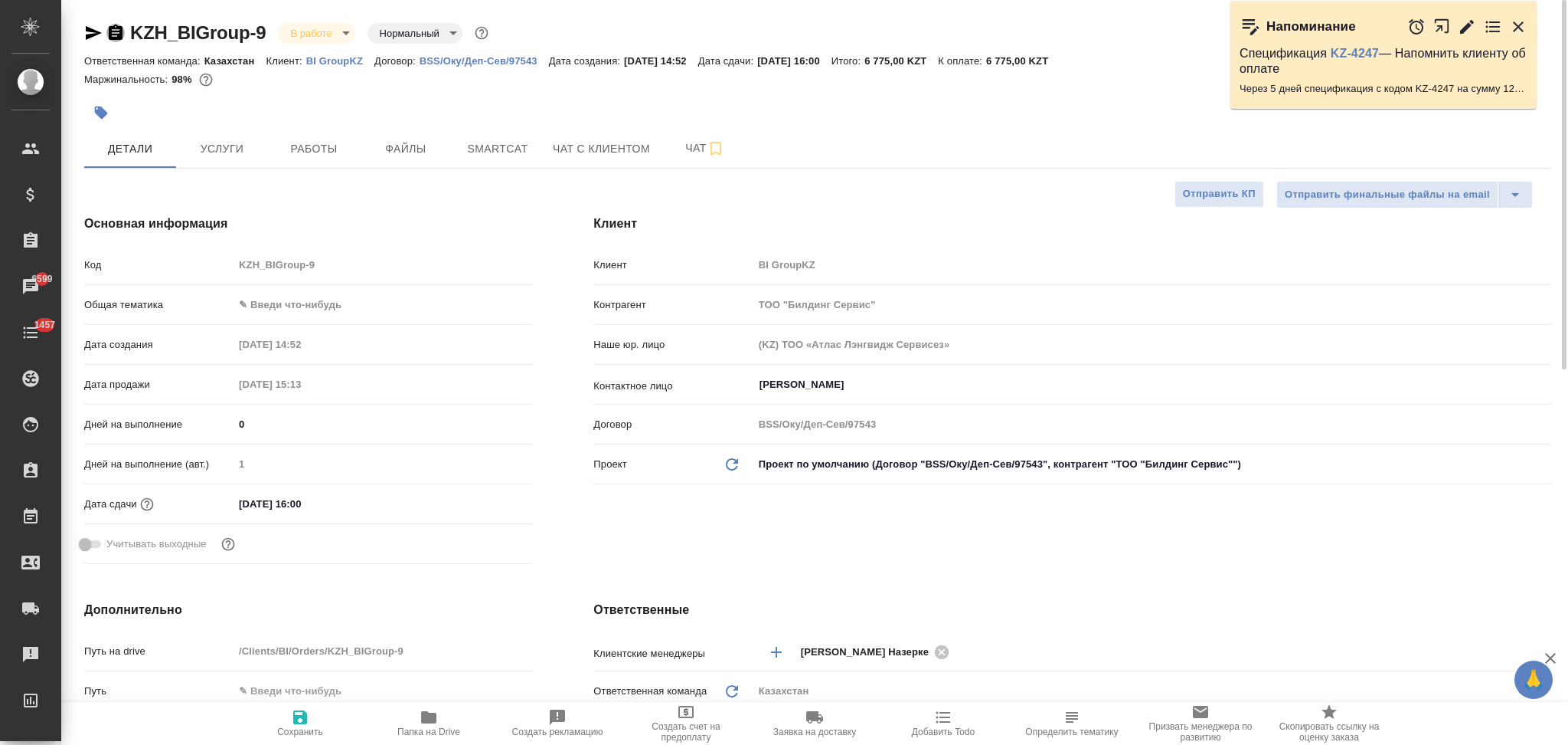
click at [117, 33] on icon "button" at bounding box center [115, 33] width 18 height 18
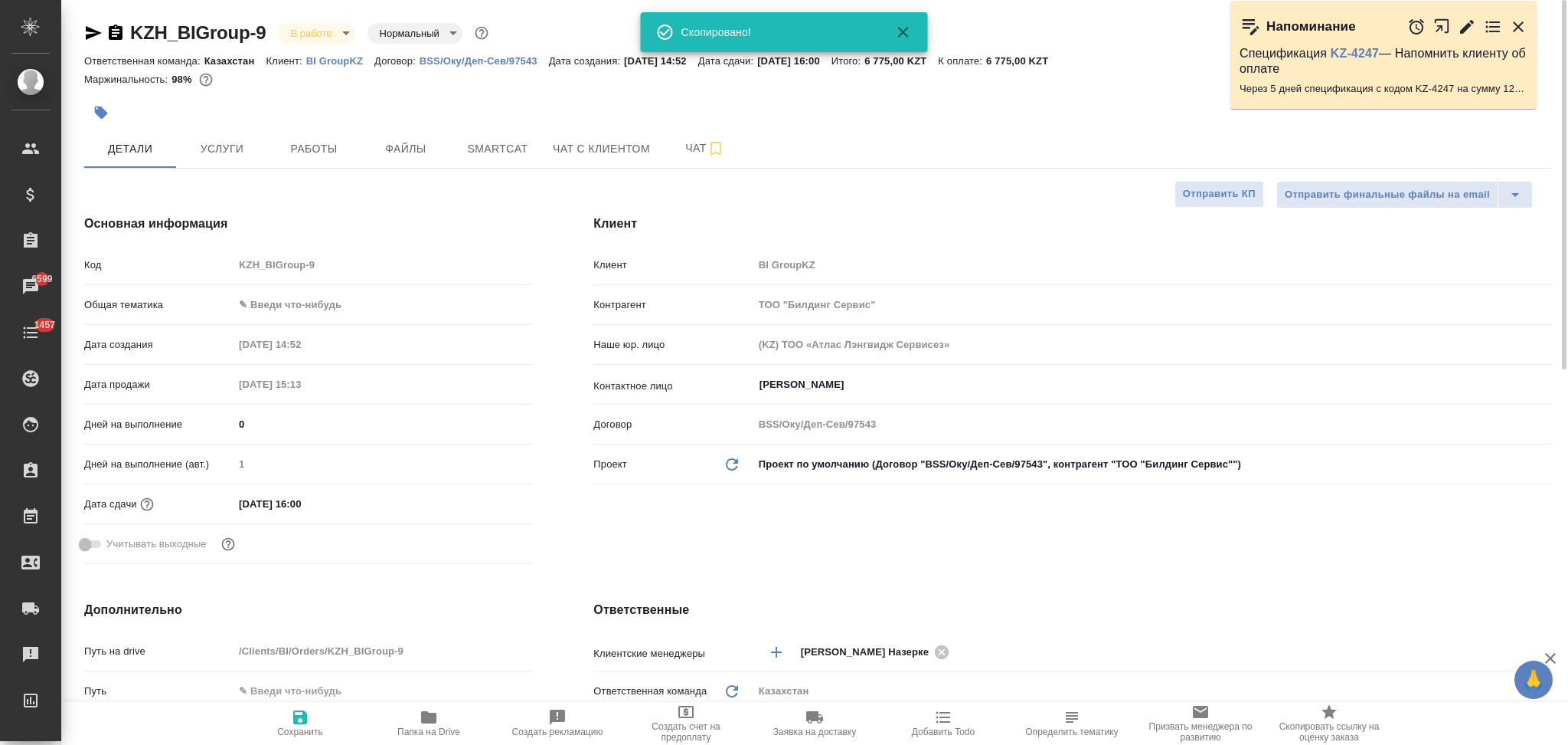
type textarea "x"
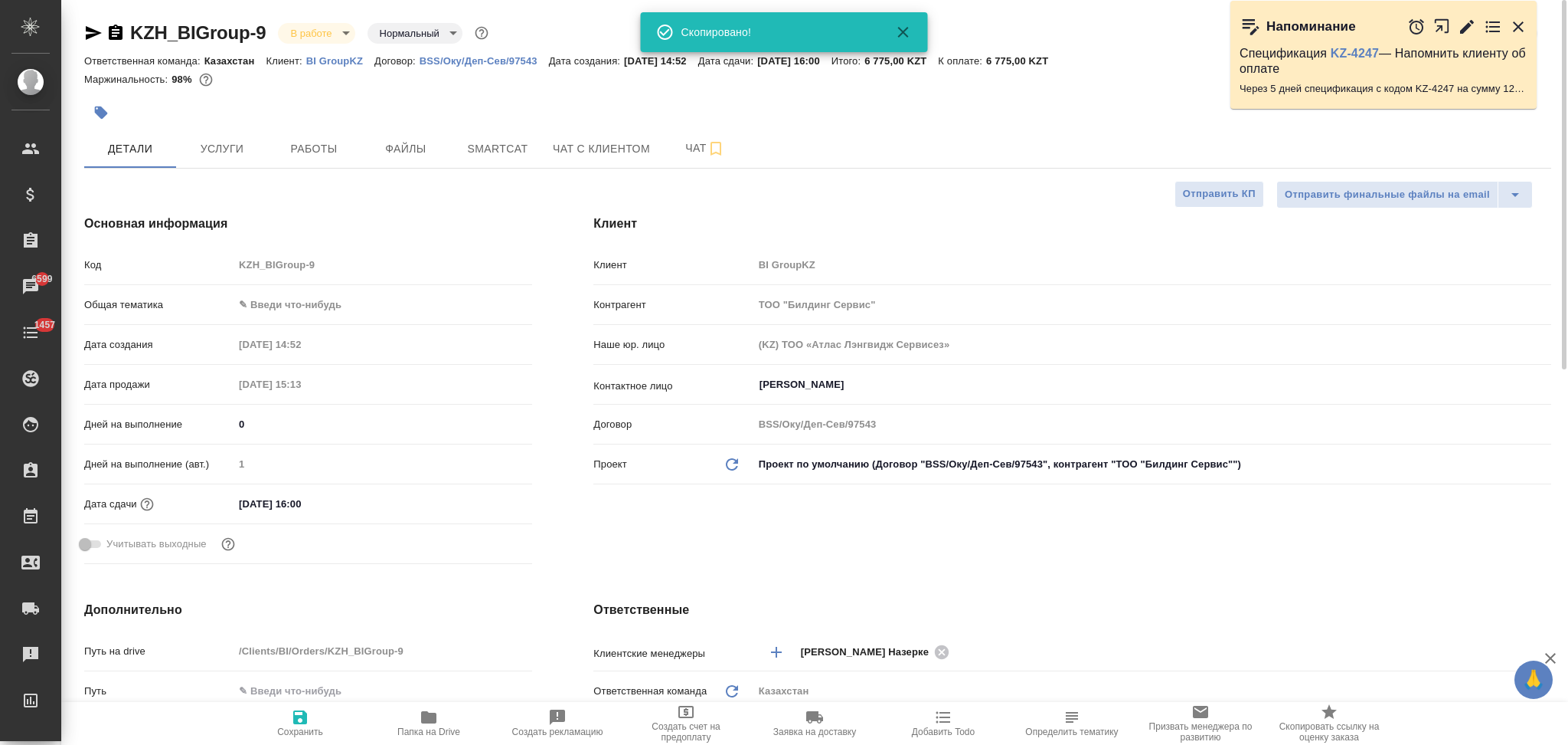
type textarea "x"
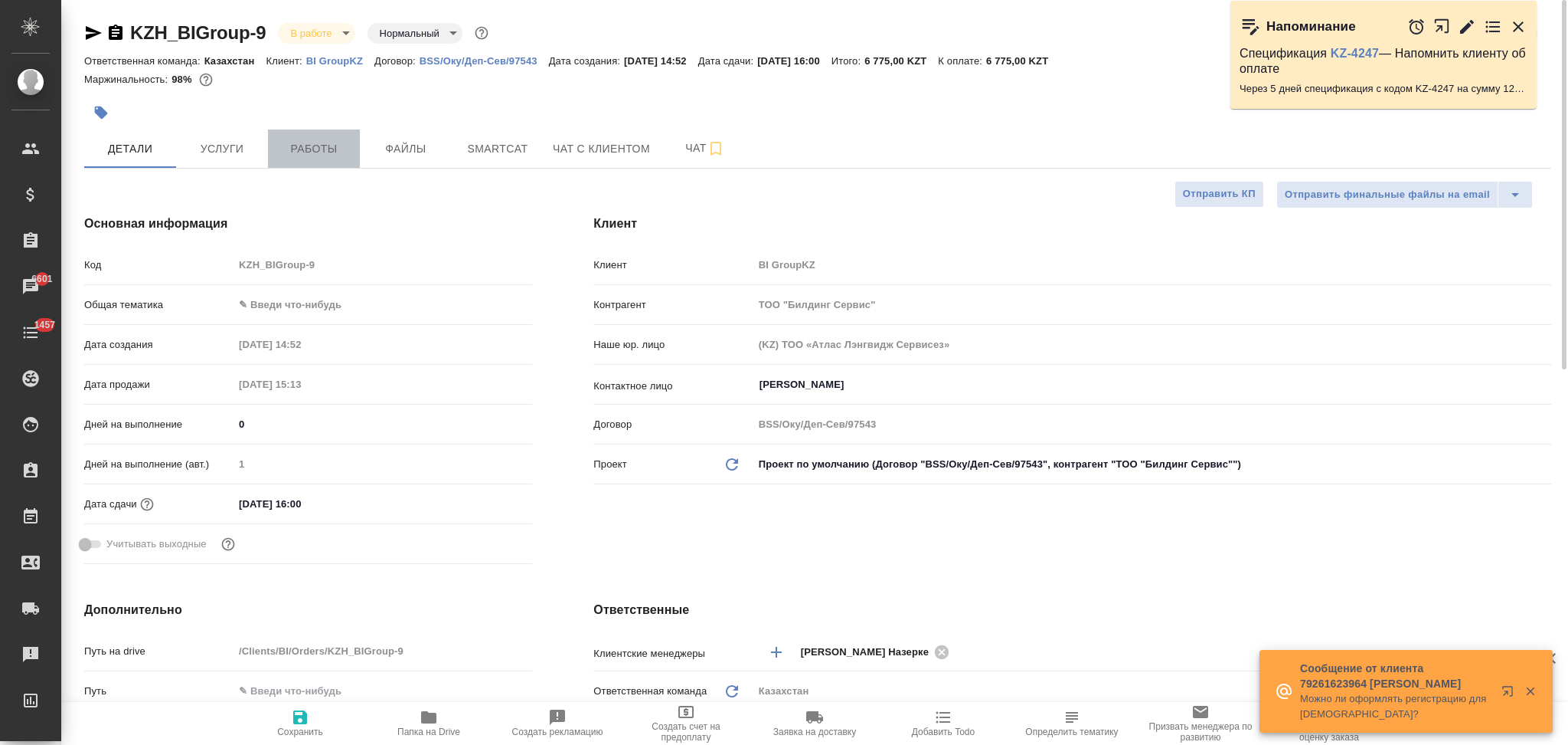
click at [308, 141] on span "Работы" at bounding box center [314, 149] width 74 height 19
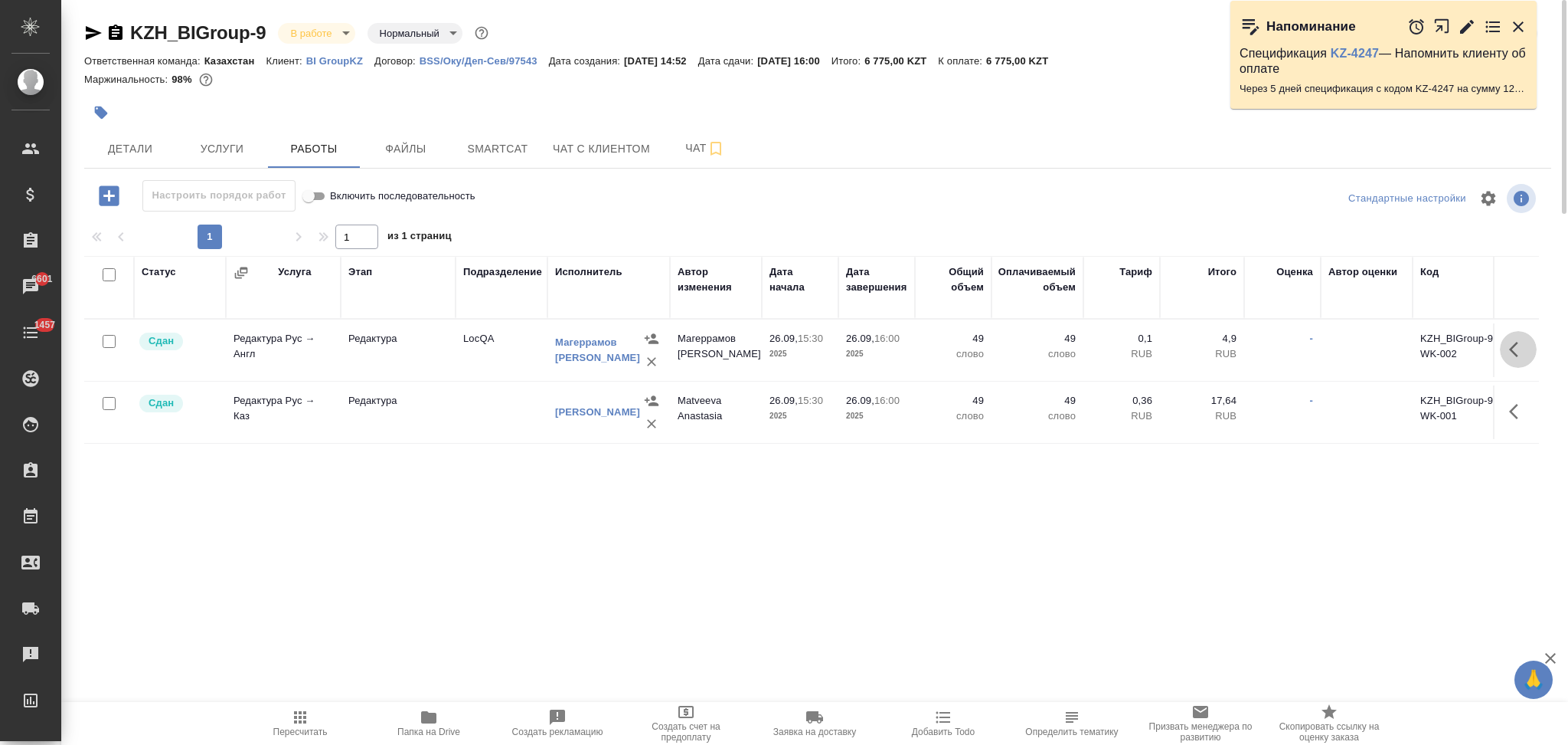
click at [1517, 351] on icon "button" at bounding box center [1517, 349] width 18 height 18
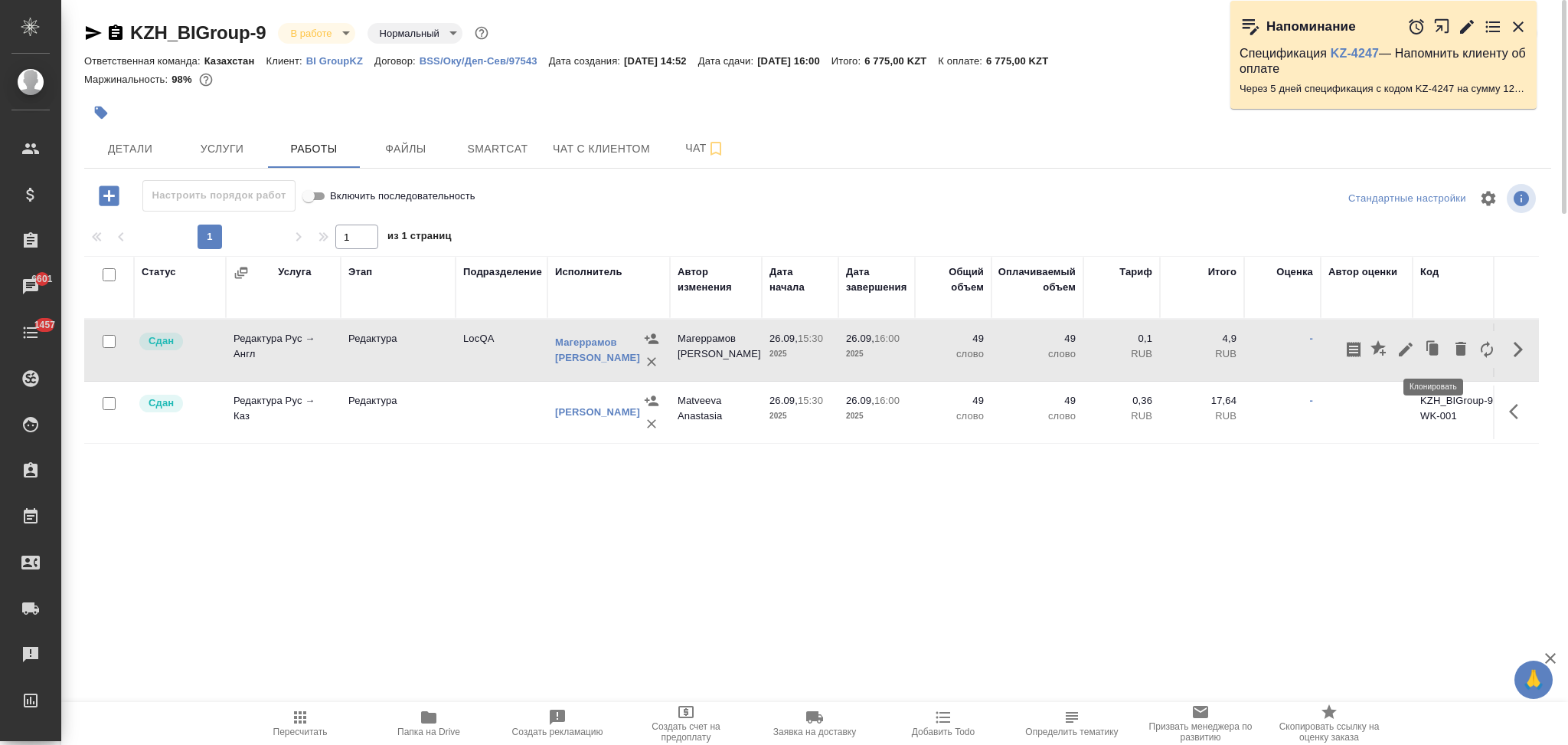
click at [1434, 349] on icon "button" at bounding box center [1433, 348] width 9 height 11
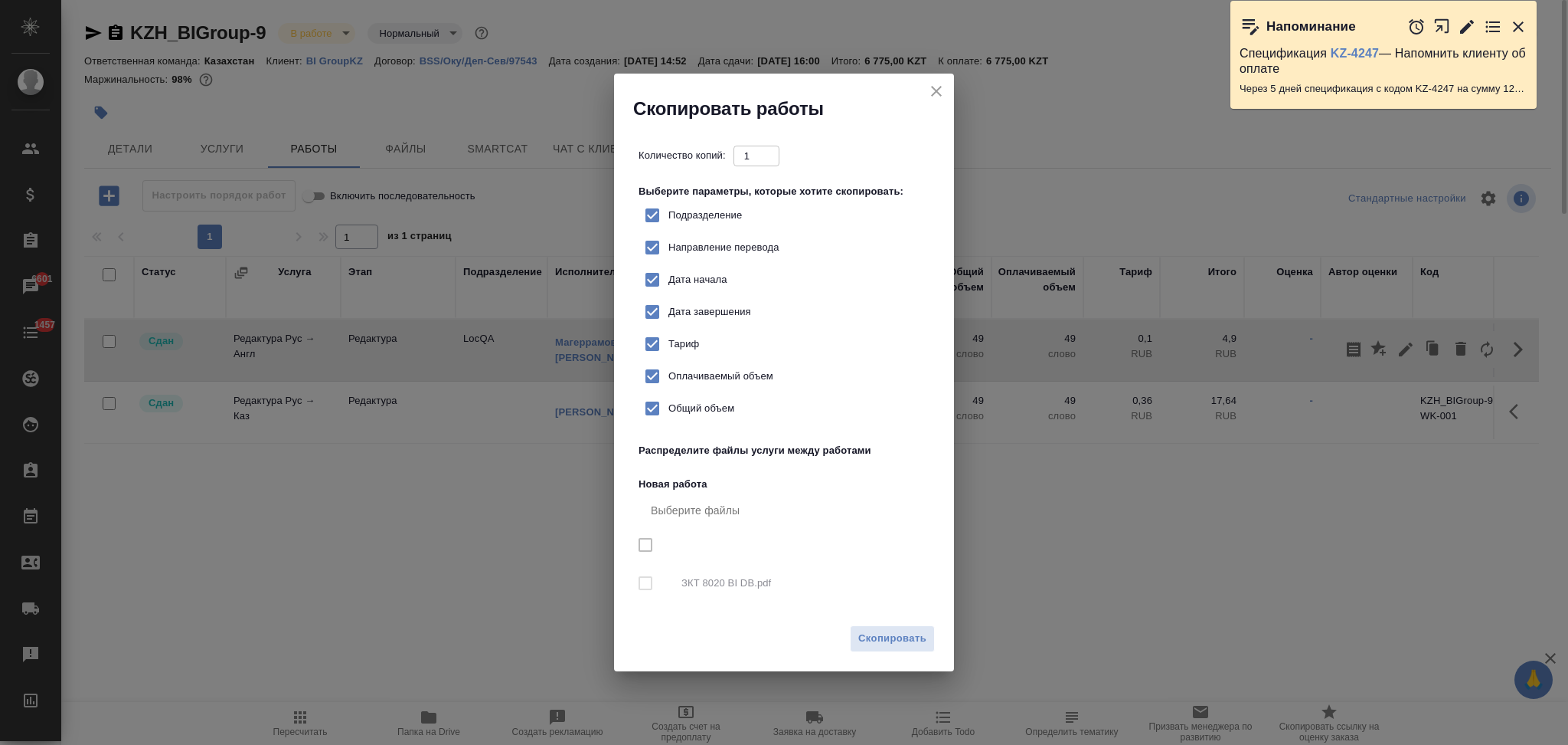
checkbox input "true"
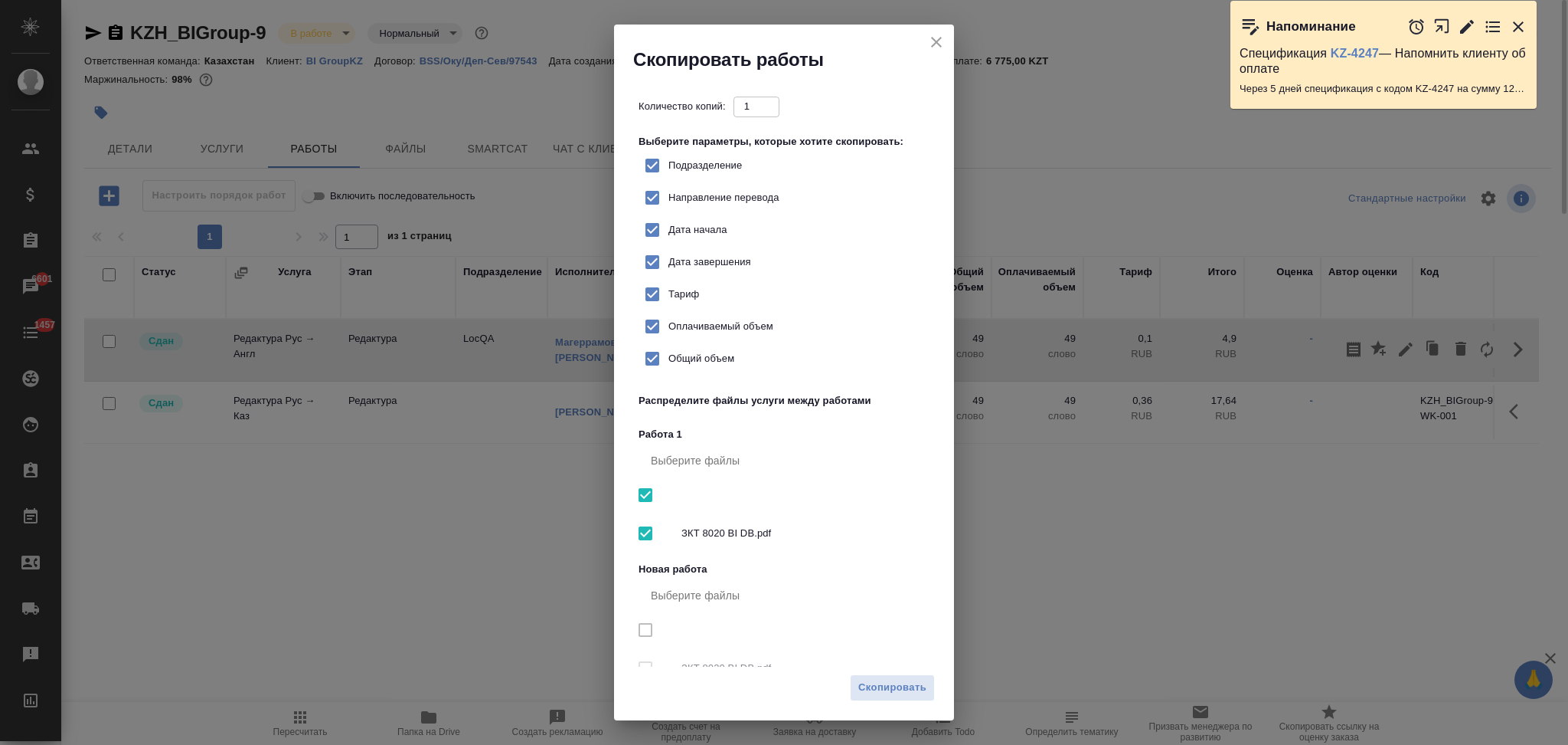
click at [646, 287] on input "Тариф" at bounding box center [653, 294] width 33 height 33
checkbox input "false"
click at [893, 679] on span "Скопировать" at bounding box center [893, 688] width 69 height 18
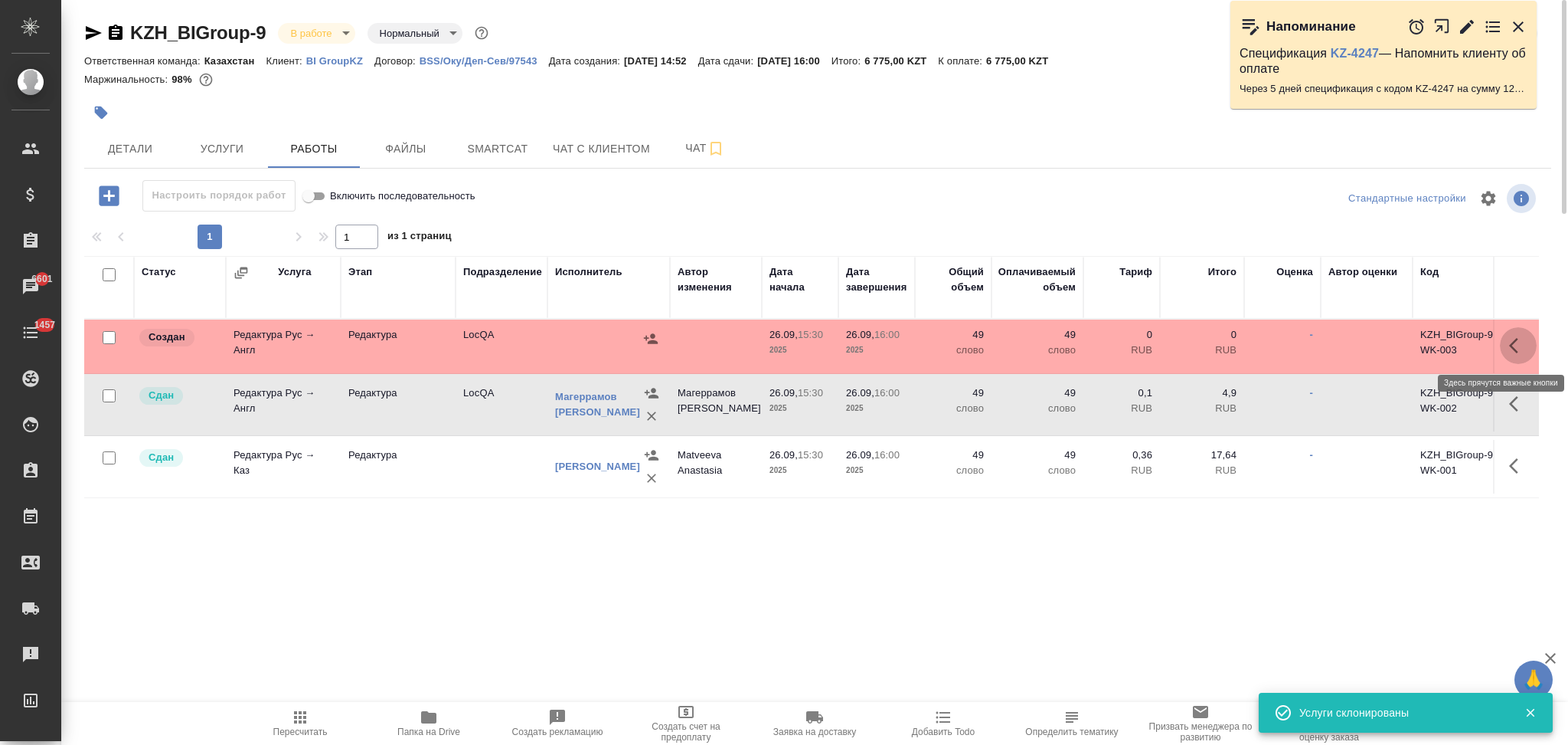
click at [1509, 344] on icon "button" at bounding box center [1517, 345] width 18 height 18
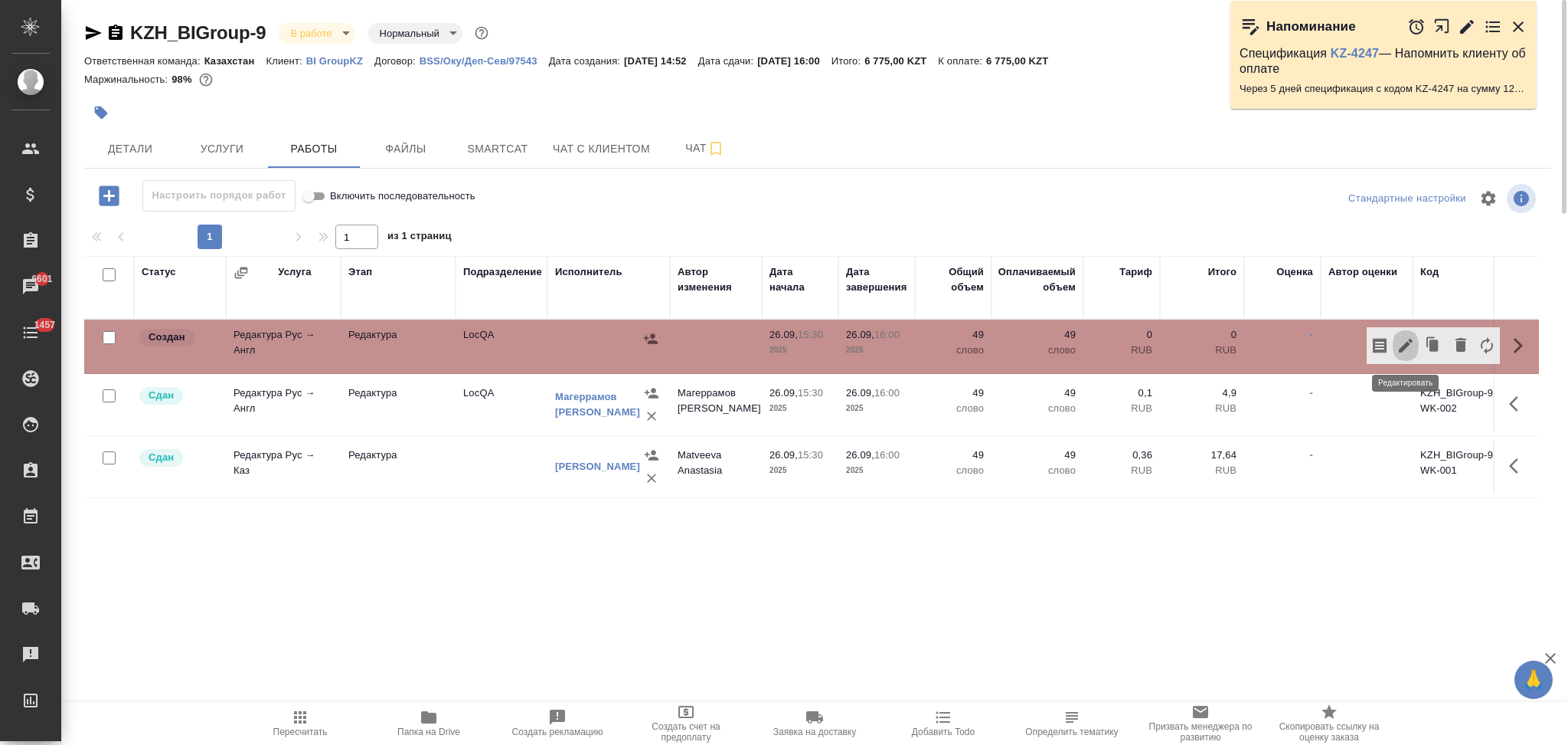
click at [1402, 346] on icon "button" at bounding box center [1406, 345] width 14 height 14
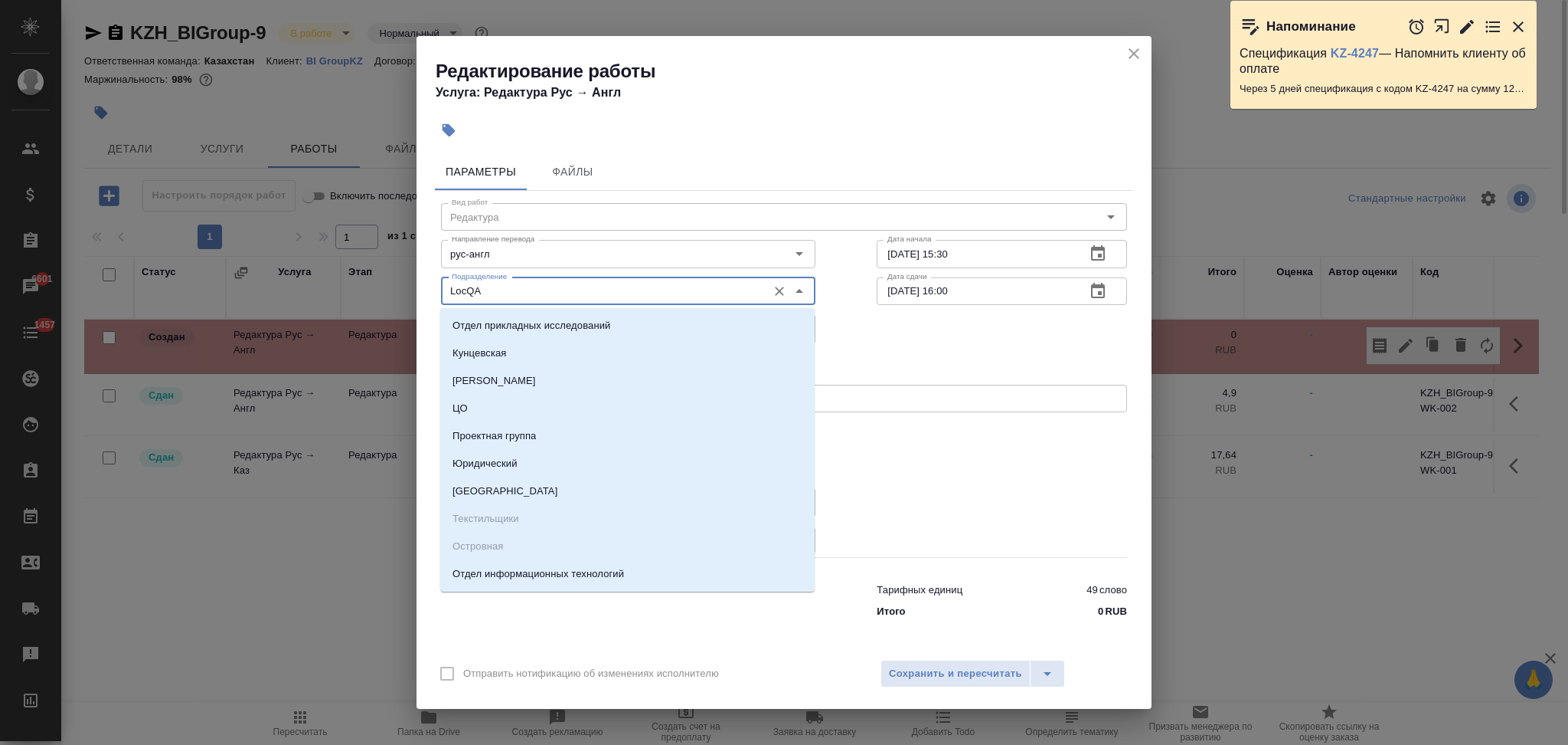
drag, startPoint x: 513, startPoint y: 293, endPoint x: 398, endPoint y: 287, distance: 115.2
click at [398, 287] on div "Редактирование работы Услуга: Редактура Рус → Англ Параметры Файлы Вид работ Ре…" at bounding box center [784, 372] width 1568 height 745
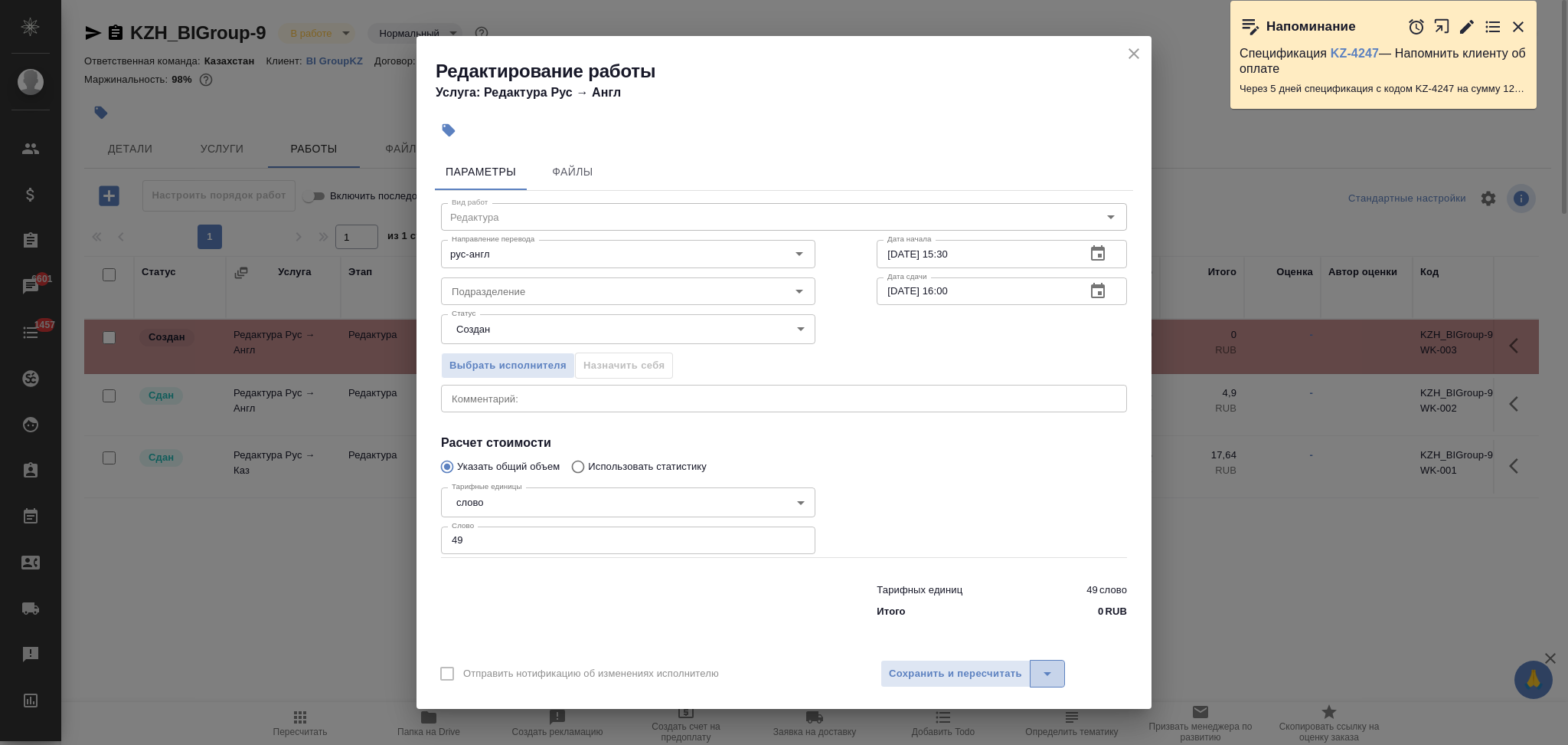
click at [1051, 673] on icon "split button" at bounding box center [1047, 673] width 18 height 18
click at [950, 611] on li "Сохранить" at bounding box center [972, 616] width 184 height 25
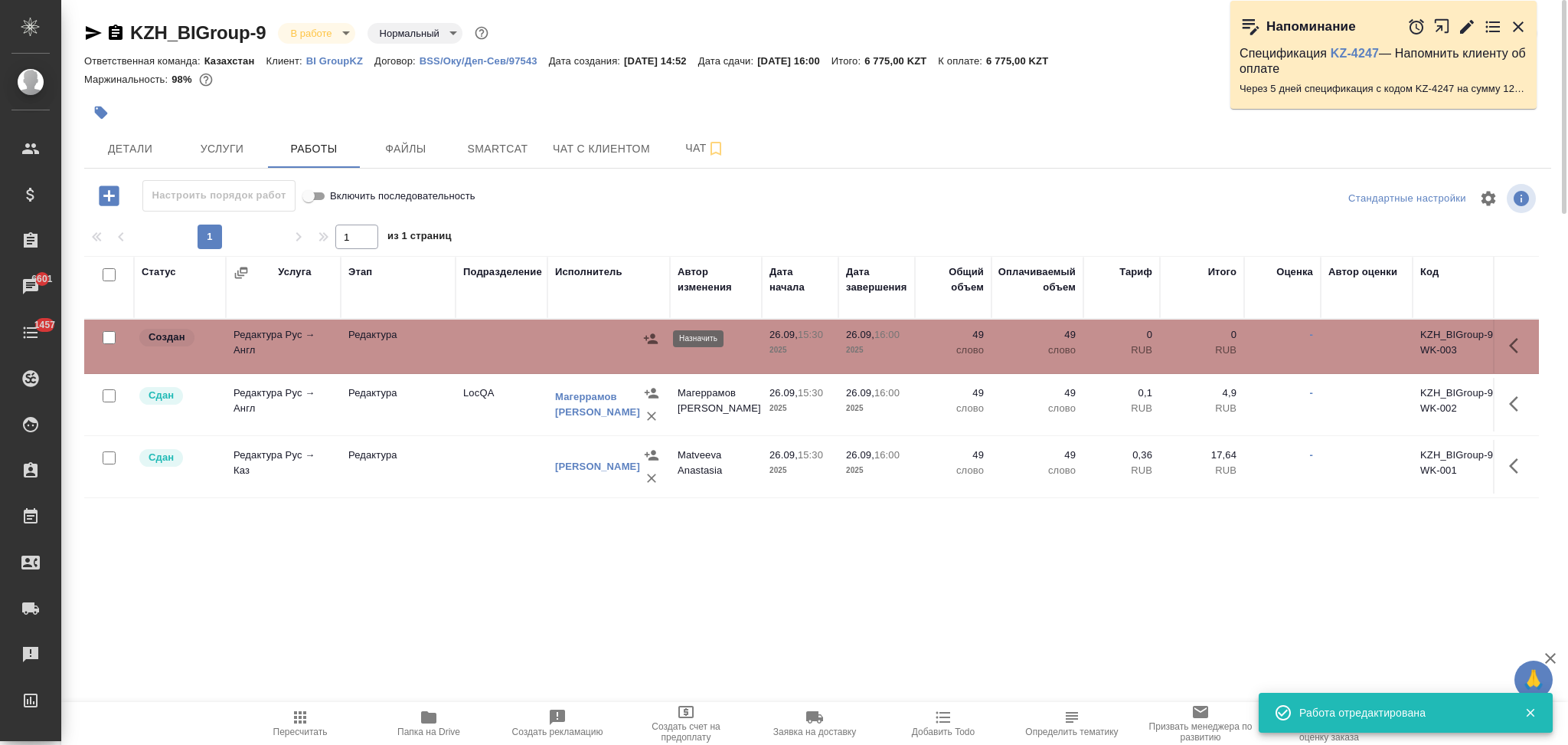
click at [652, 339] on icon "button" at bounding box center [651, 339] width 15 height 15
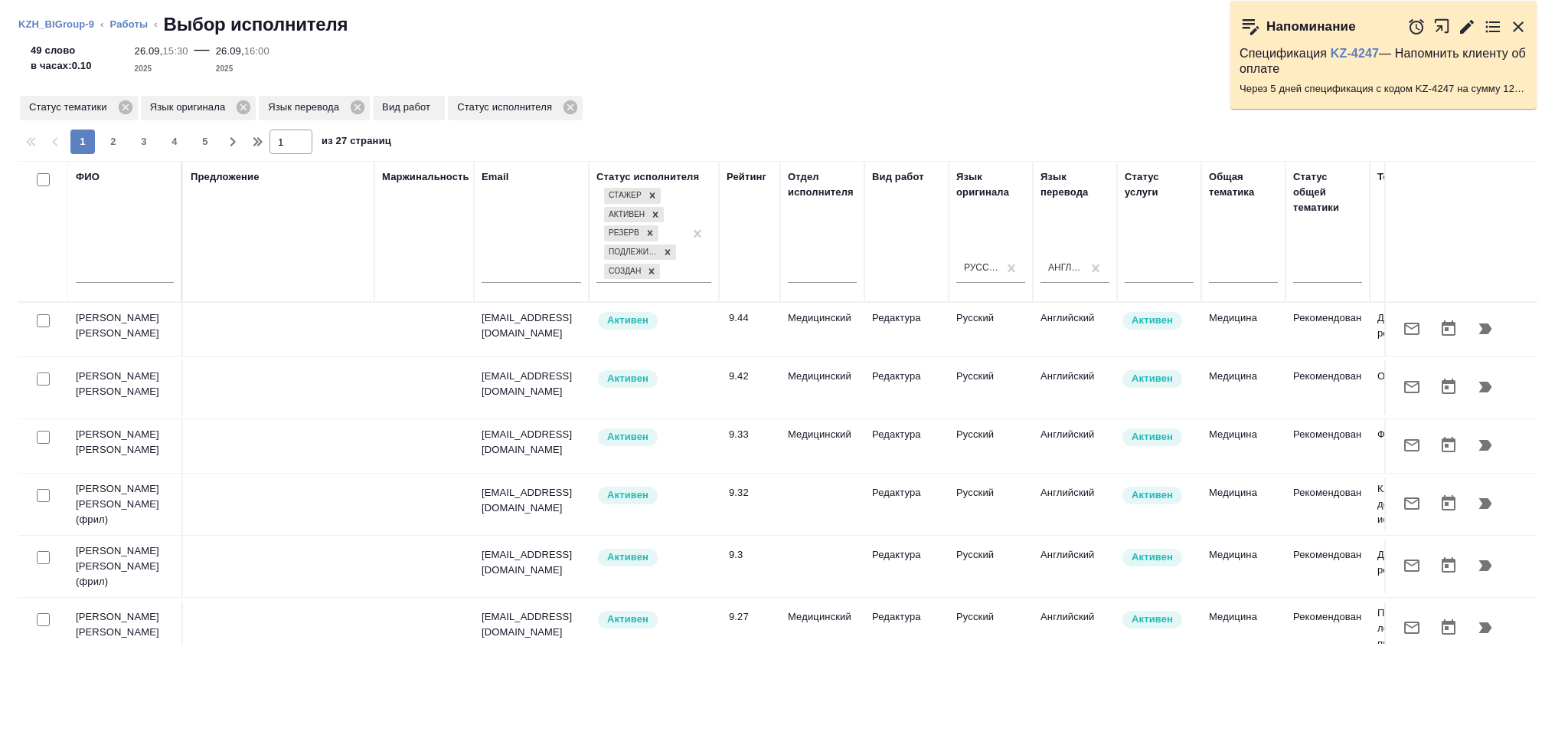
click at [132, 272] on input "text" at bounding box center [124, 273] width 98 height 19
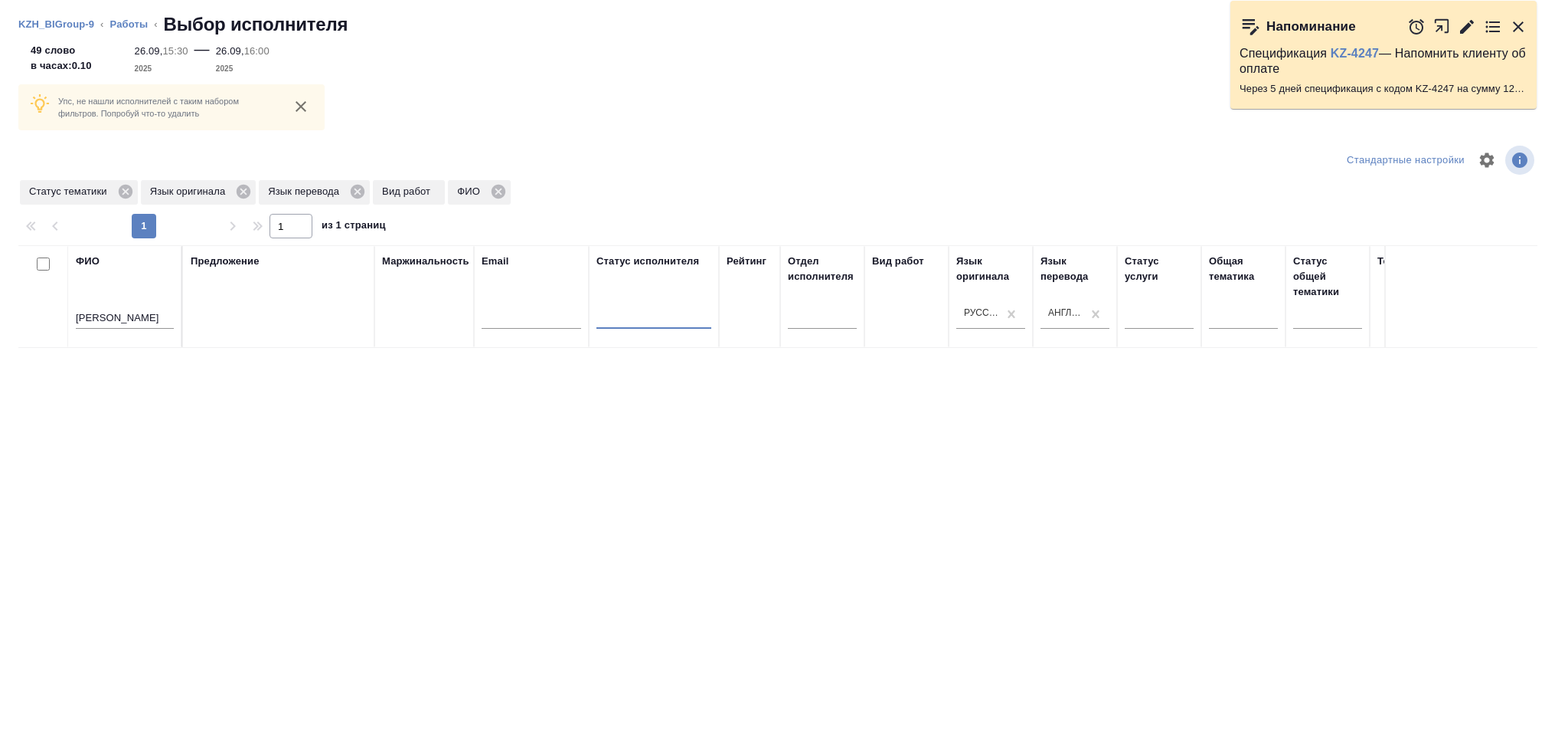
click at [113, 321] on input "богдан" at bounding box center [124, 319] width 98 height 19
type input "богданова"
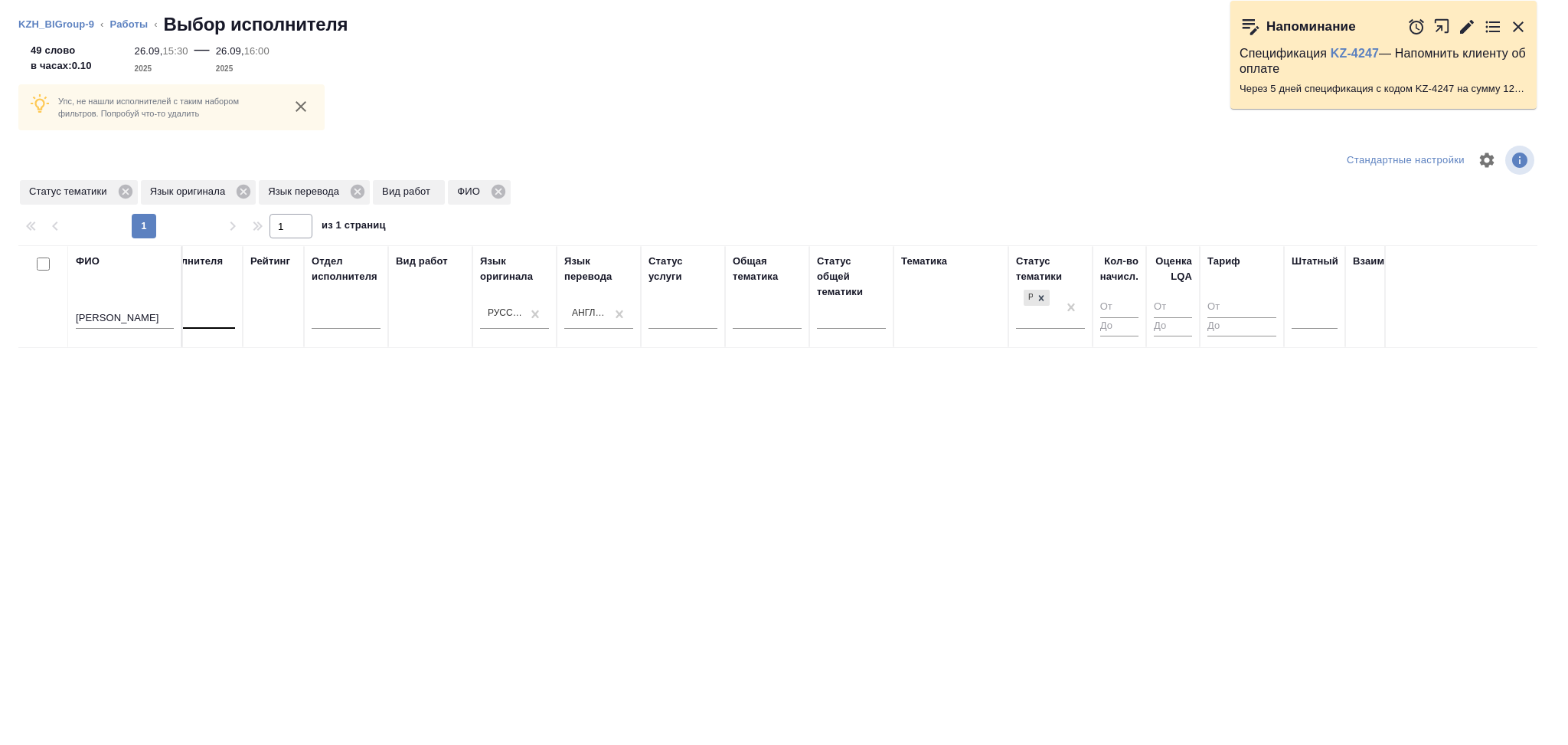
scroll to position [0, 666]
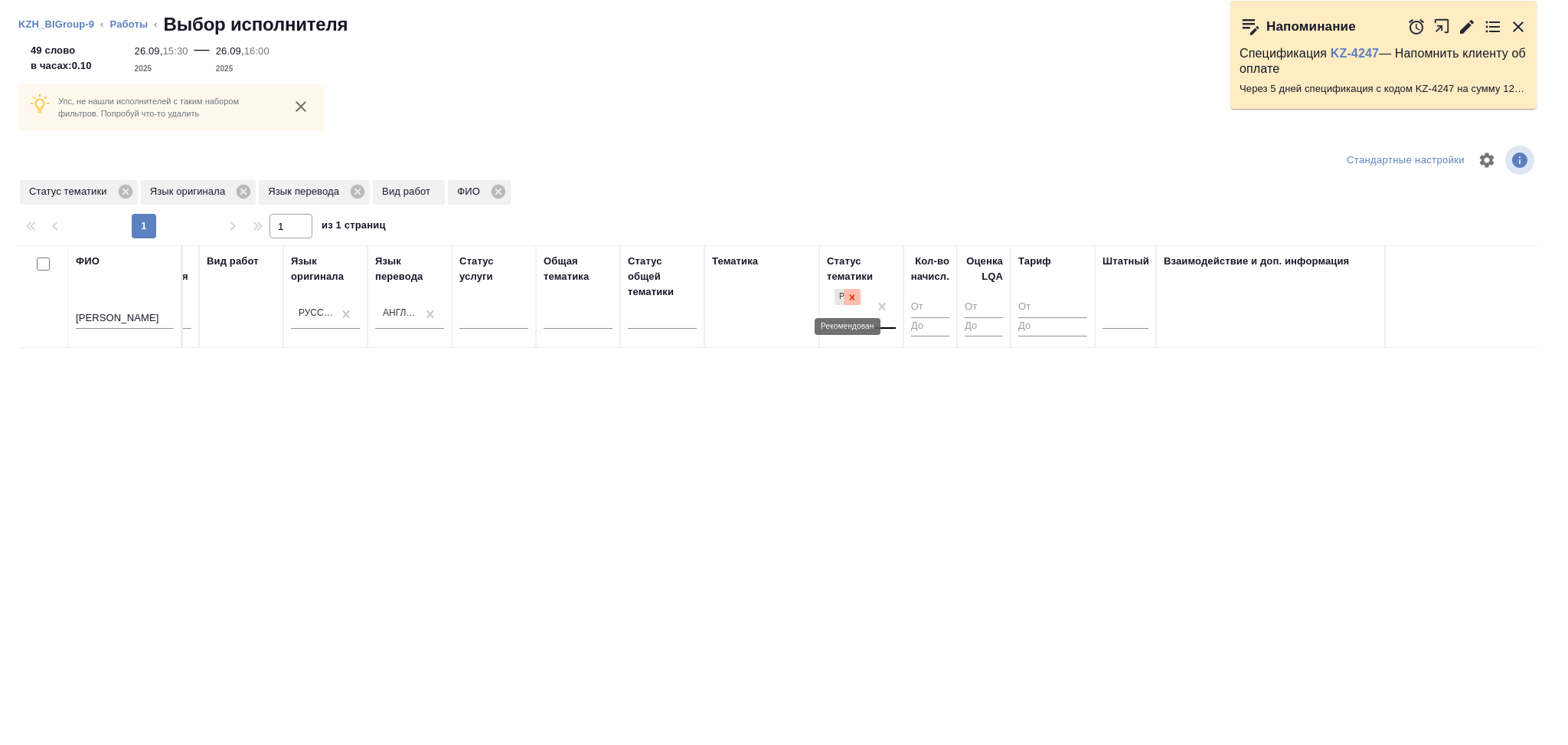
click at [853, 299] on icon at bounding box center [852, 297] width 11 height 11
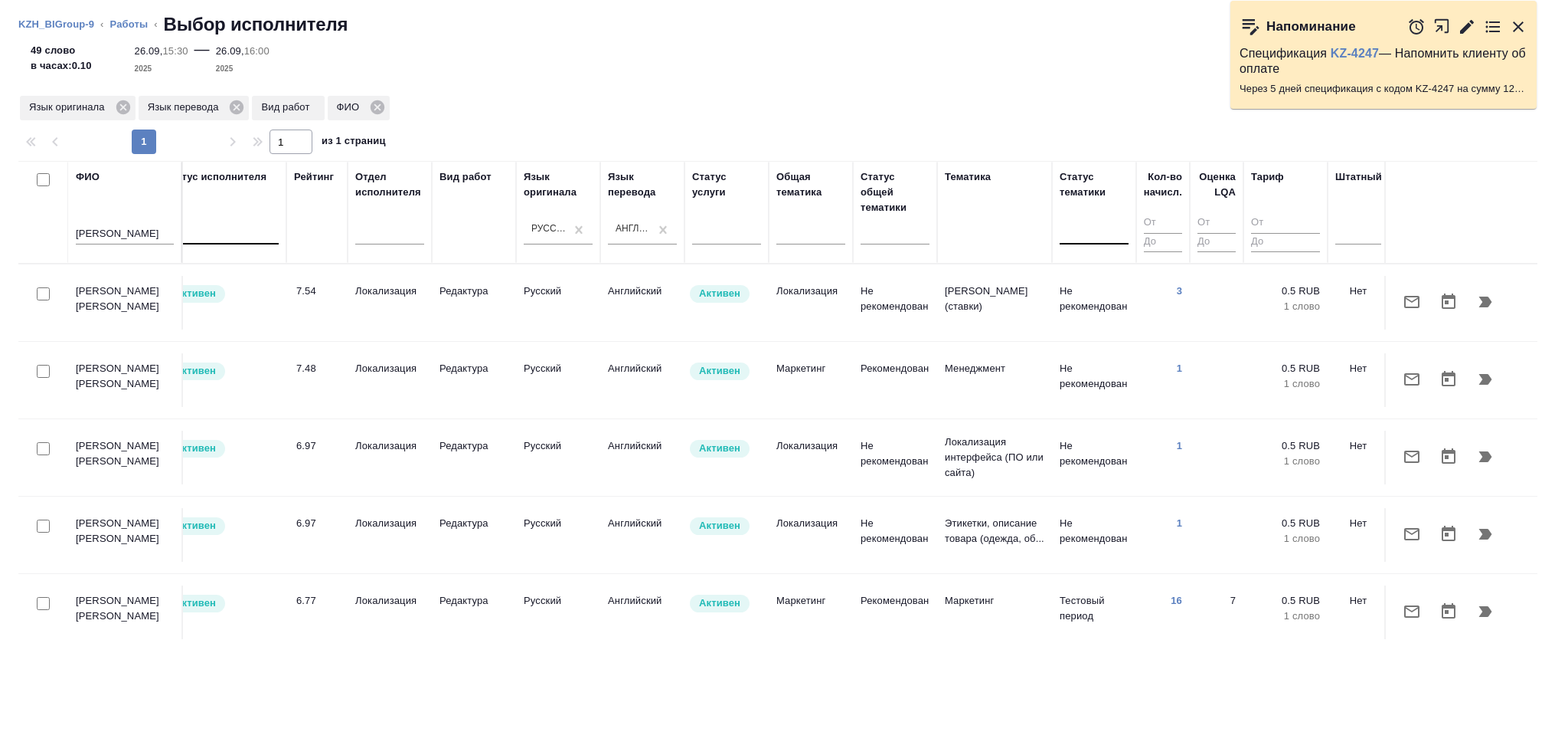
scroll to position [0, 720]
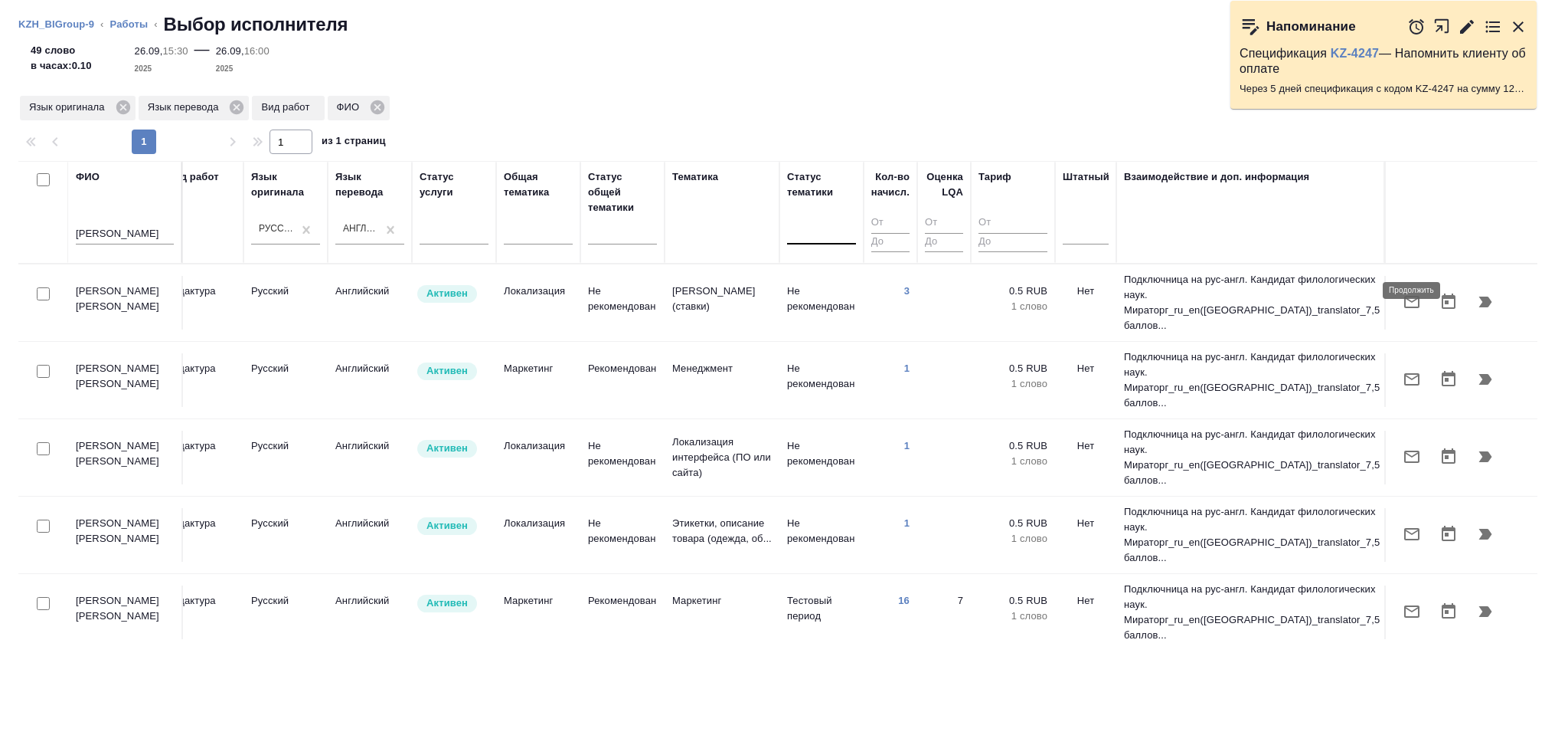
click at [1480, 297] on icon "button" at bounding box center [1486, 302] width 13 height 11
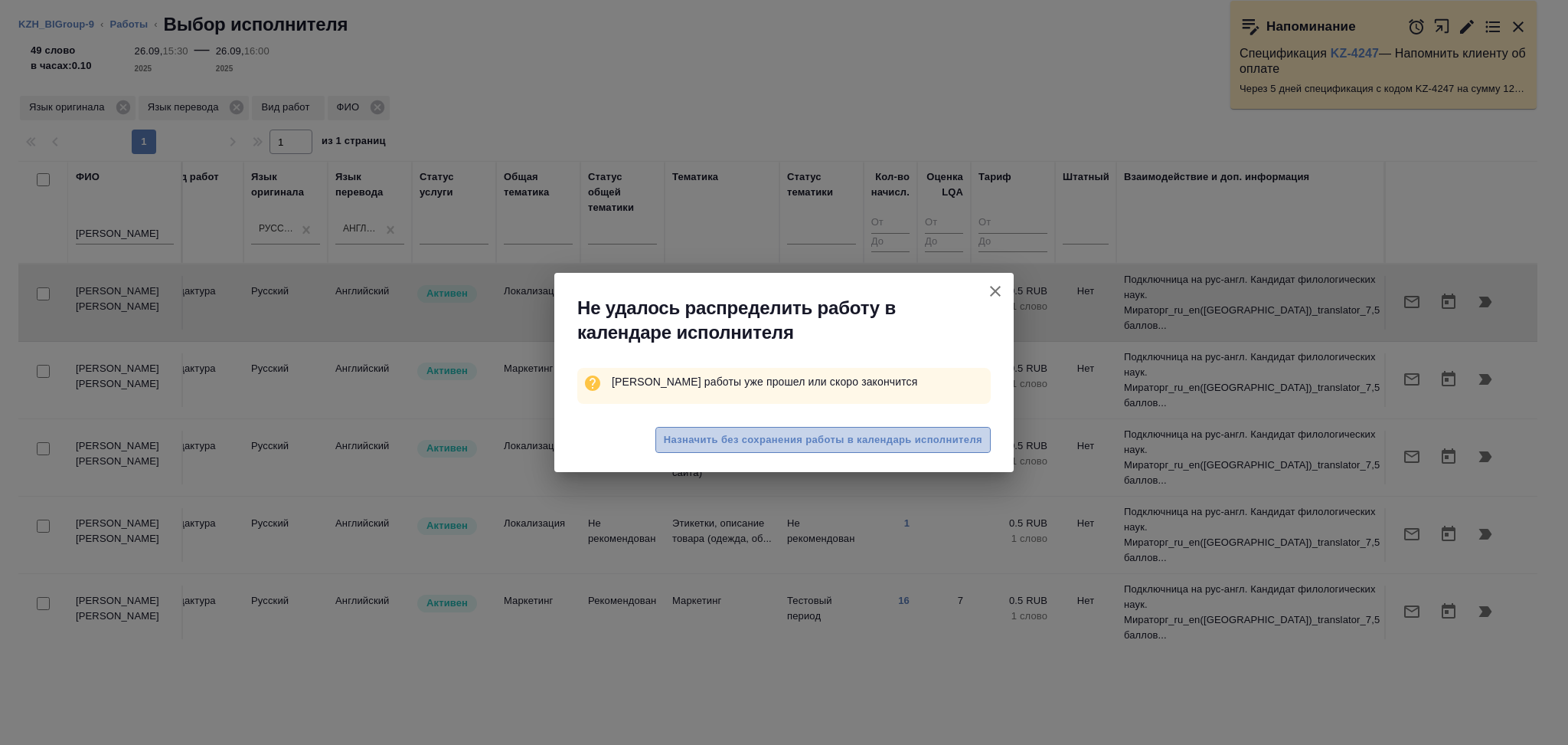
click at [778, 442] on span "Назначить без сохранения работы в календарь исполнителя" at bounding box center [823, 440] width 319 height 18
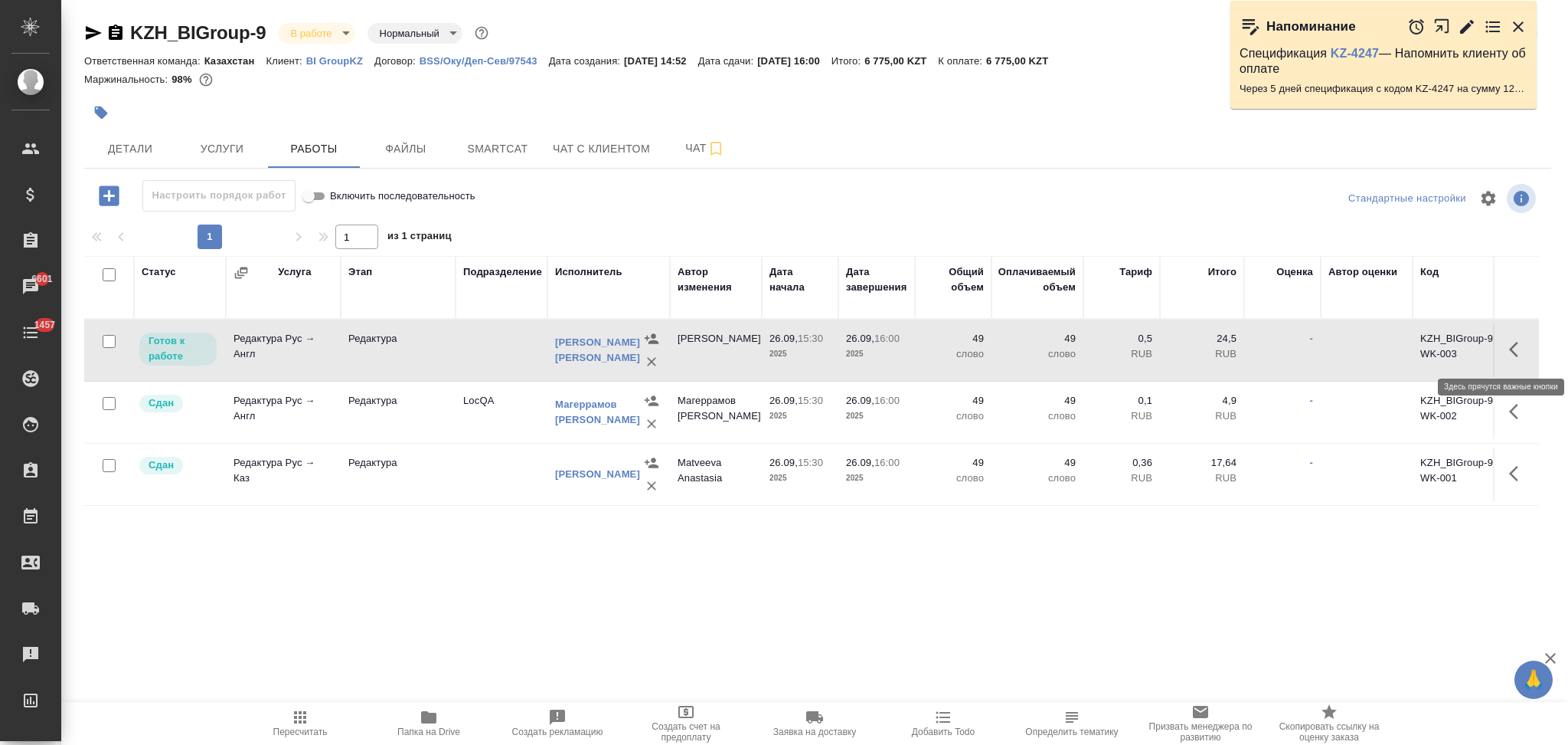
click at [1510, 346] on icon "button" at bounding box center [1517, 349] width 18 height 18
click at [1399, 348] on icon "button" at bounding box center [1405, 349] width 18 height 18
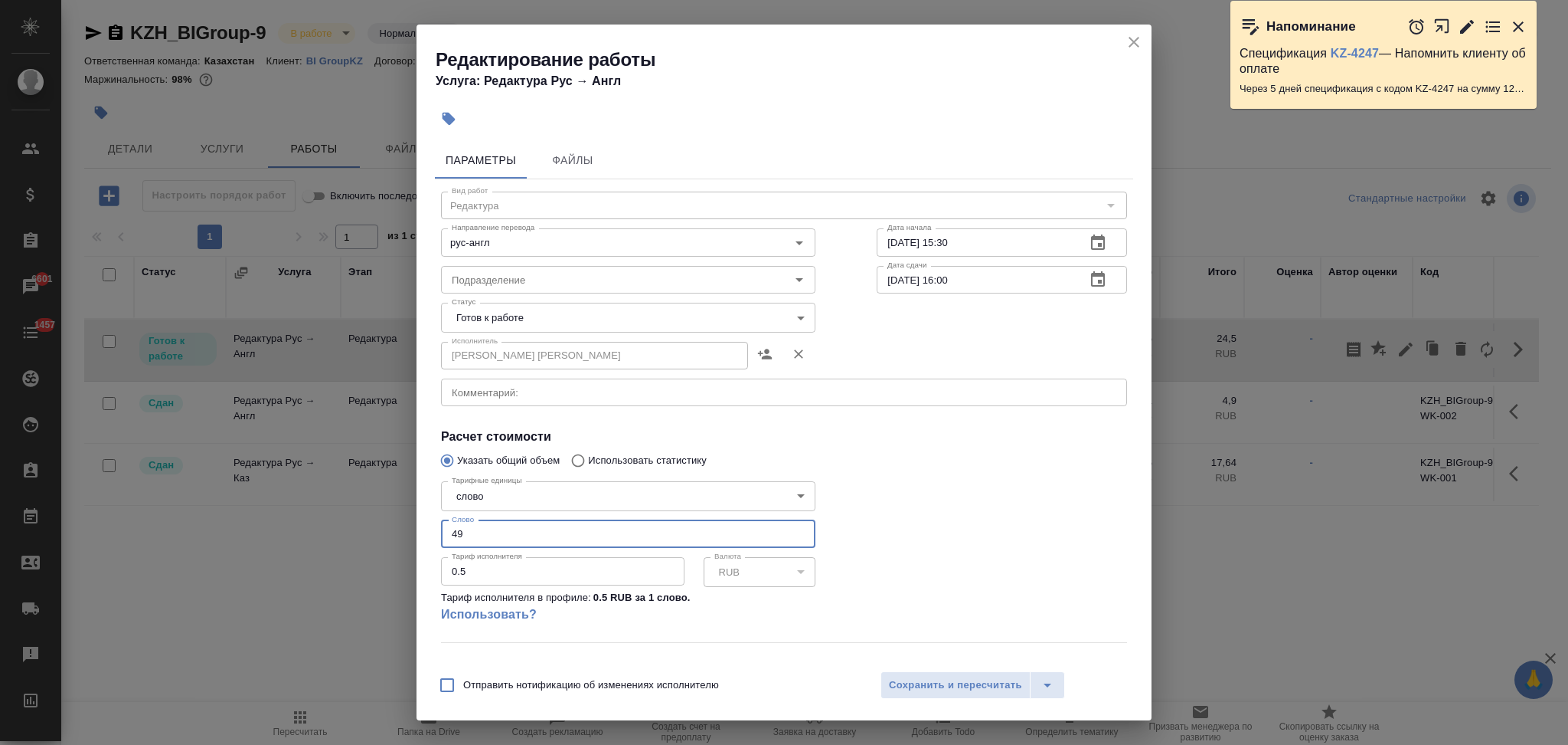
drag, startPoint x: 464, startPoint y: 529, endPoint x: 434, endPoint y: 529, distance: 30.0
click at [434, 529] on div "Параметры Файлы Вид работ Редактура Вид работ Направление перевода рус-англ Нап…" at bounding box center [784, 398] width 735 height 526
type input "50"
click at [913, 688] on span "Сохранить и пересчитать" at bounding box center [955, 685] width 133 height 18
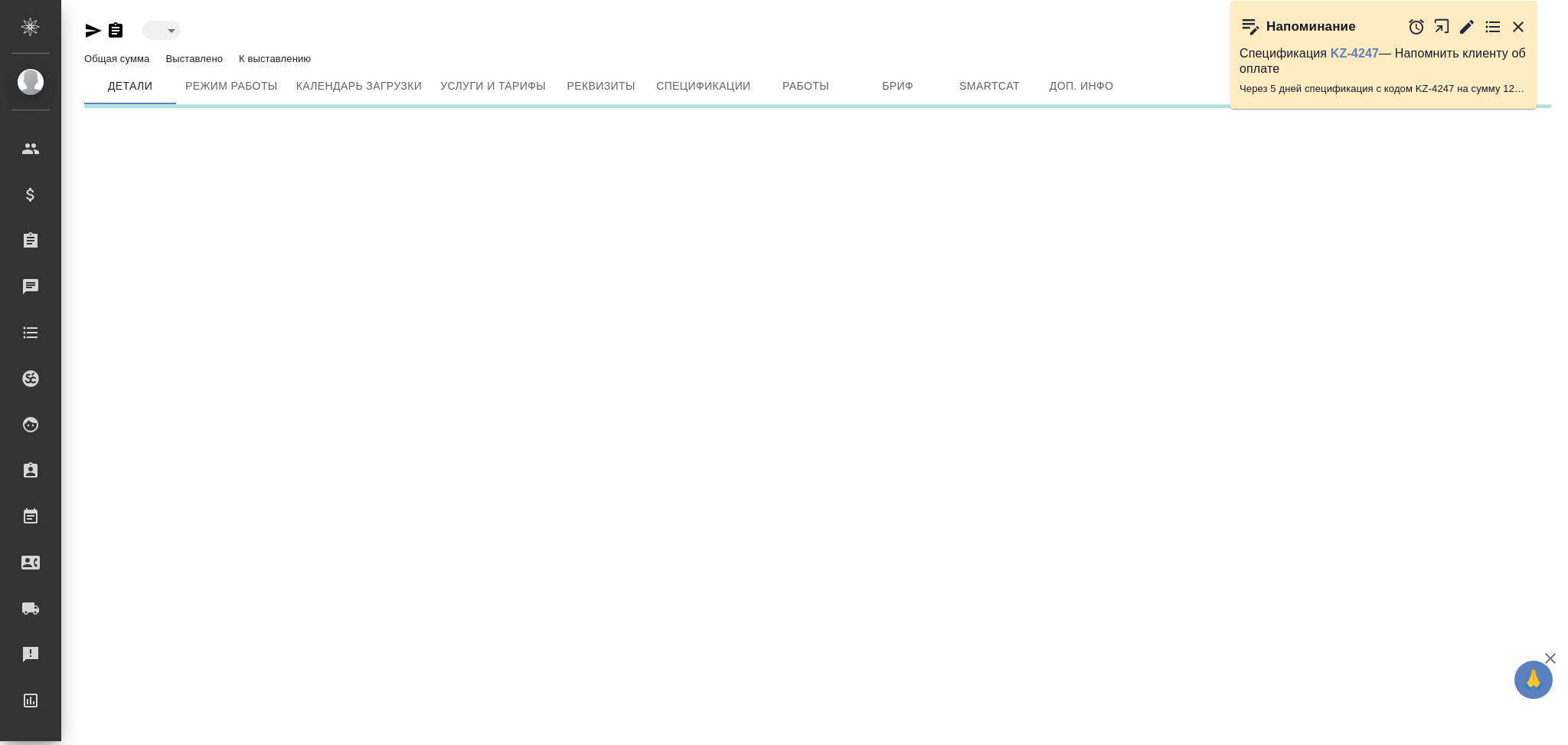
type input "active"
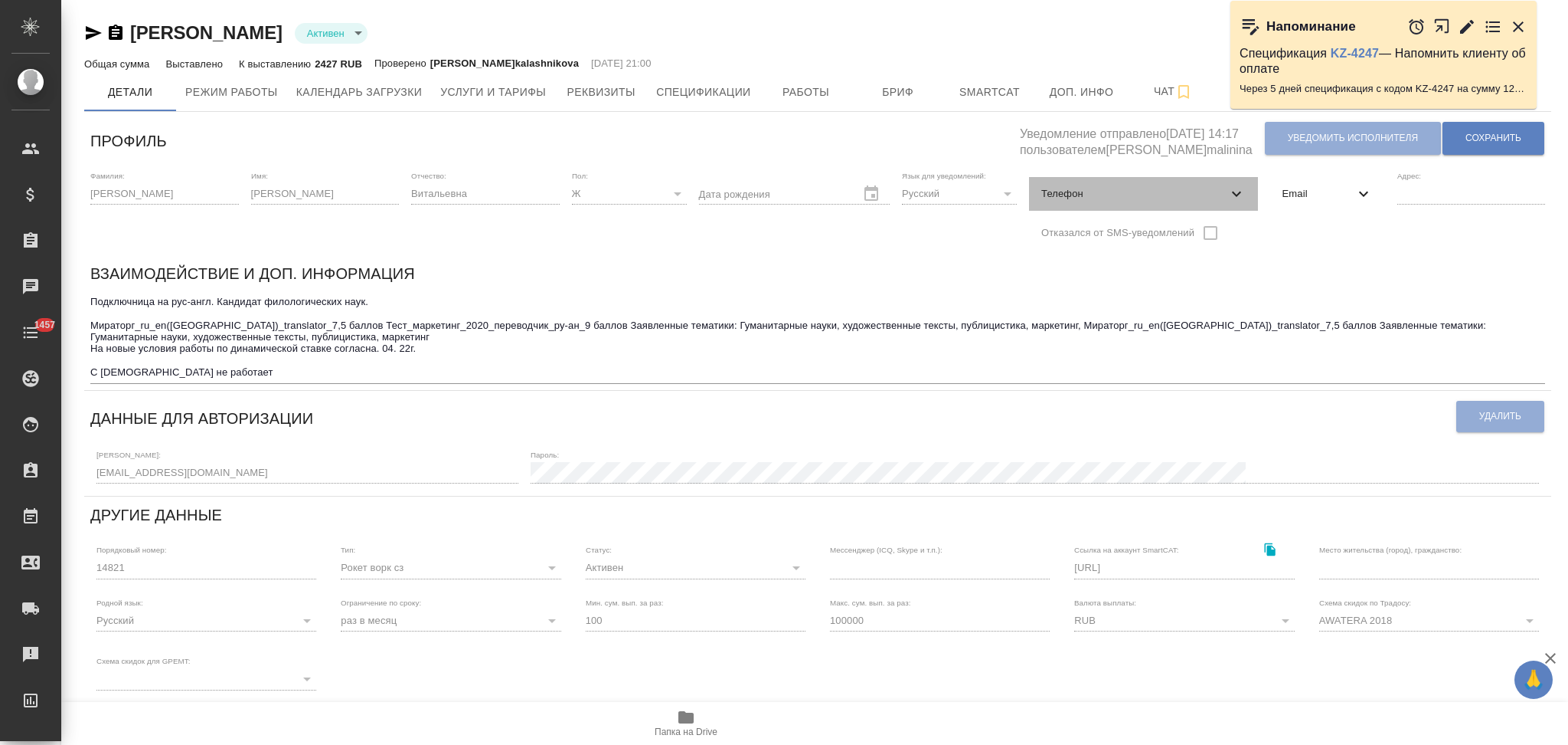
click at [1242, 196] on icon at bounding box center [1236, 193] width 18 height 18
select select "RU"
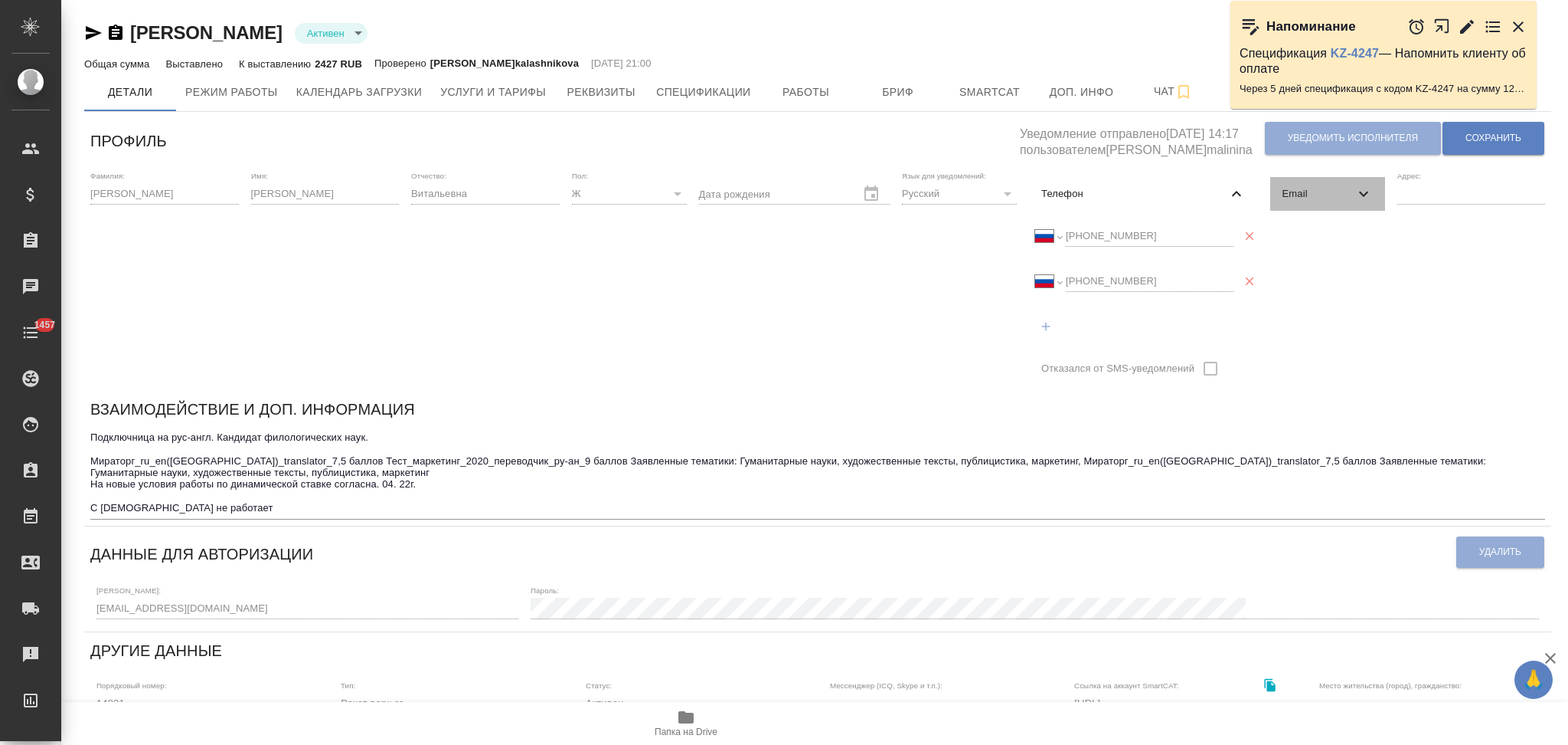
click at [1356, 198] on icon at bounding box center [1363, 193] width 18 height 18
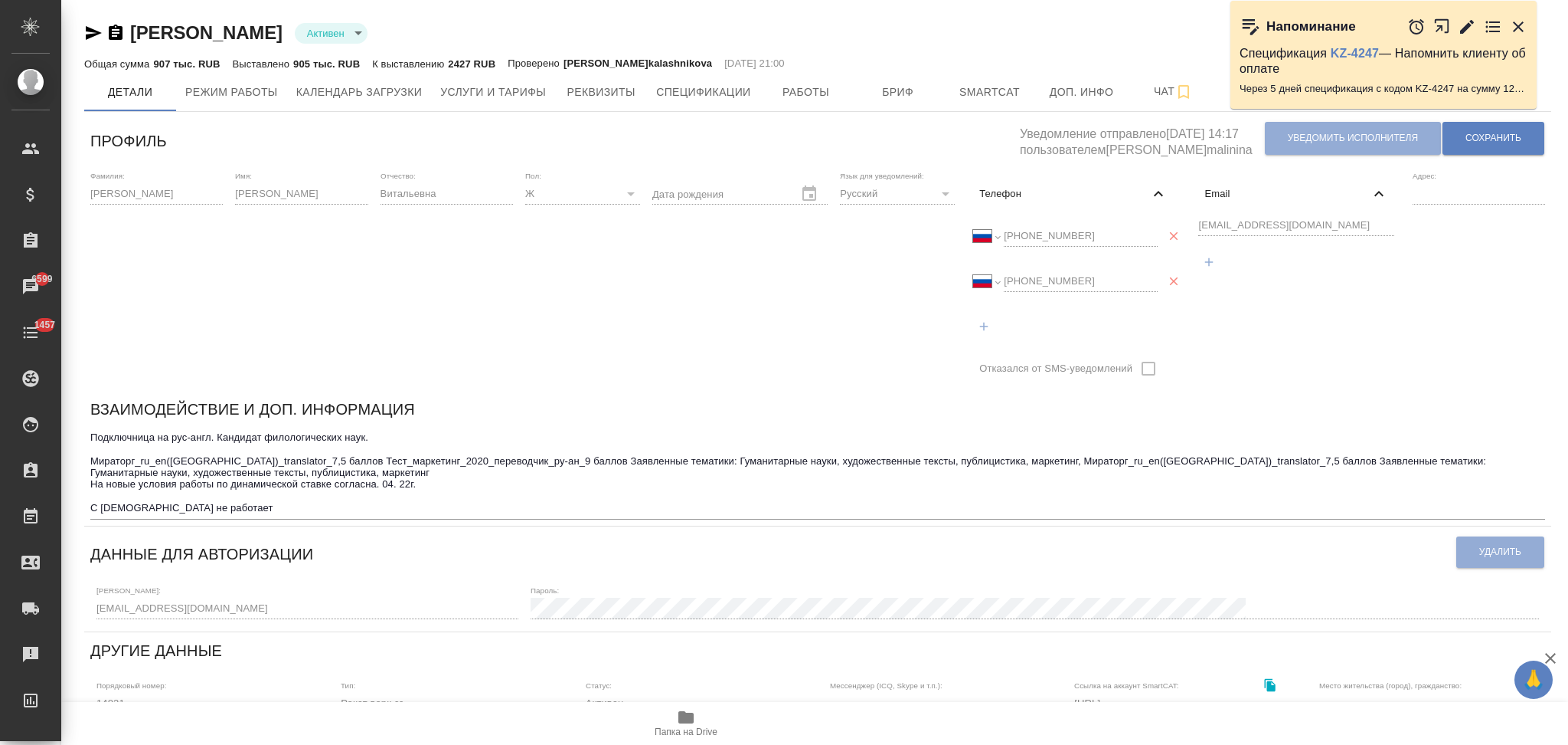
click at [1192, 228] on div "[EMAIL_ADDRESS][DOMAIN_NAME]" at bounding box center [1296, 246] width 207 height 70
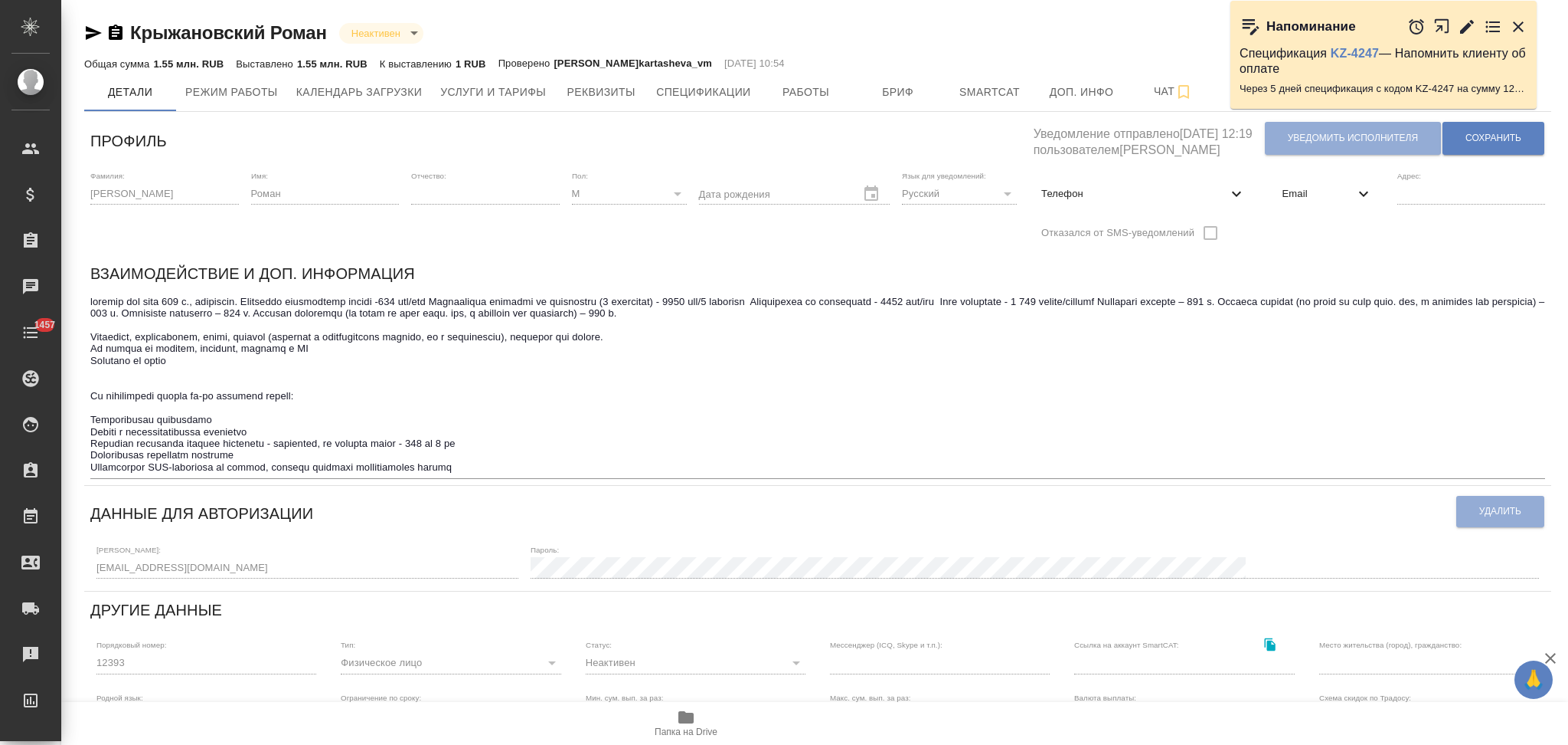
click at [1368, 196] on icon at bounding box center [1363, 193] width 18 height 18
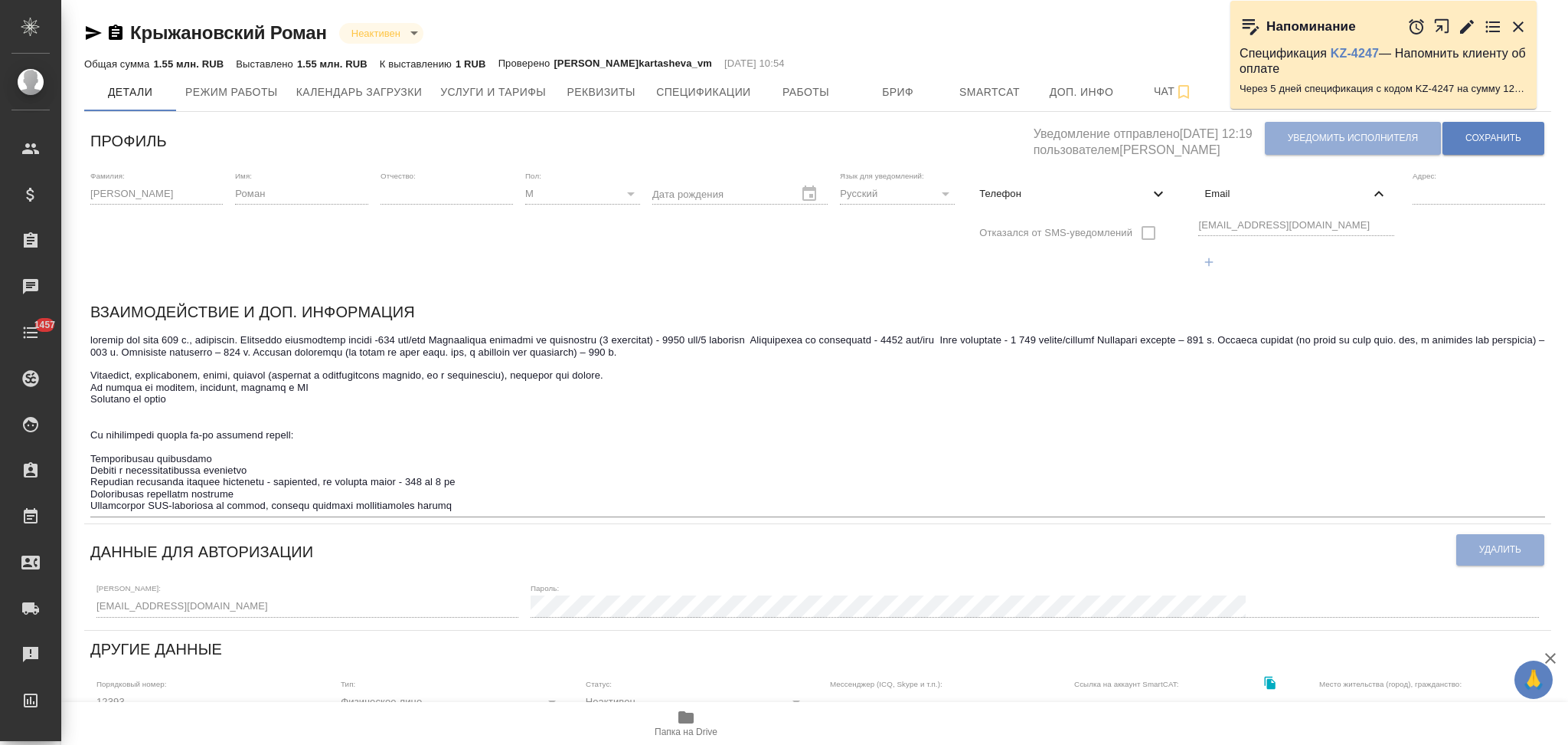
click at [1177, 227] on div "Фамилия: [PERSON_NAME] Имя: Роман Отчество: [PERSON_NAME]: М [DEMOGRAPHIC_DATA]…" at bounding box center [817, 229] width 1467 height 129
click at [810, 97] on span "Работы" at bounding box center [806, 93] width 74 height 19
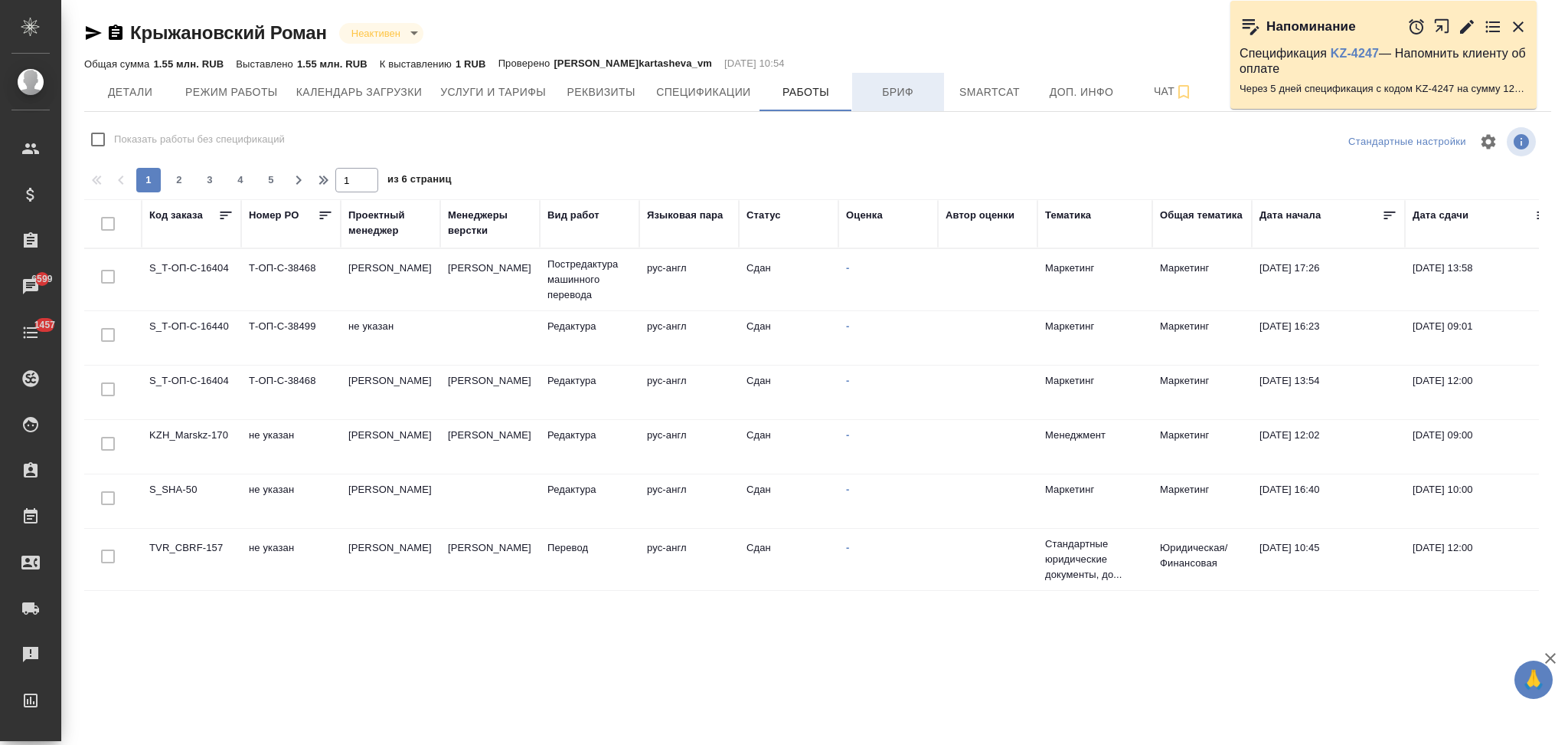
checkbox input "false"
click at [895, 93] on span "Бриф" at bounding box center [898, 93] width 74 height 19
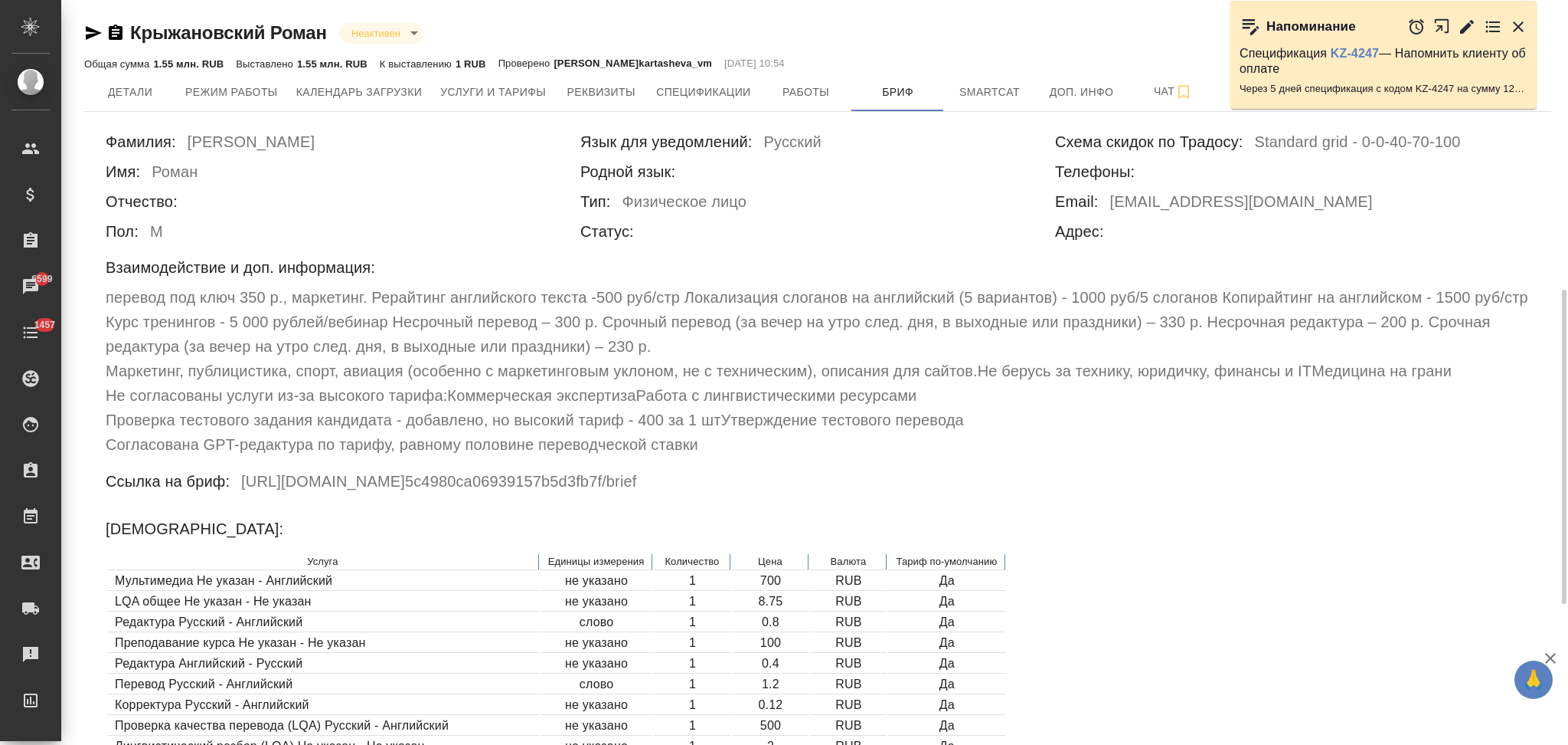
scroll to position [306, 0]
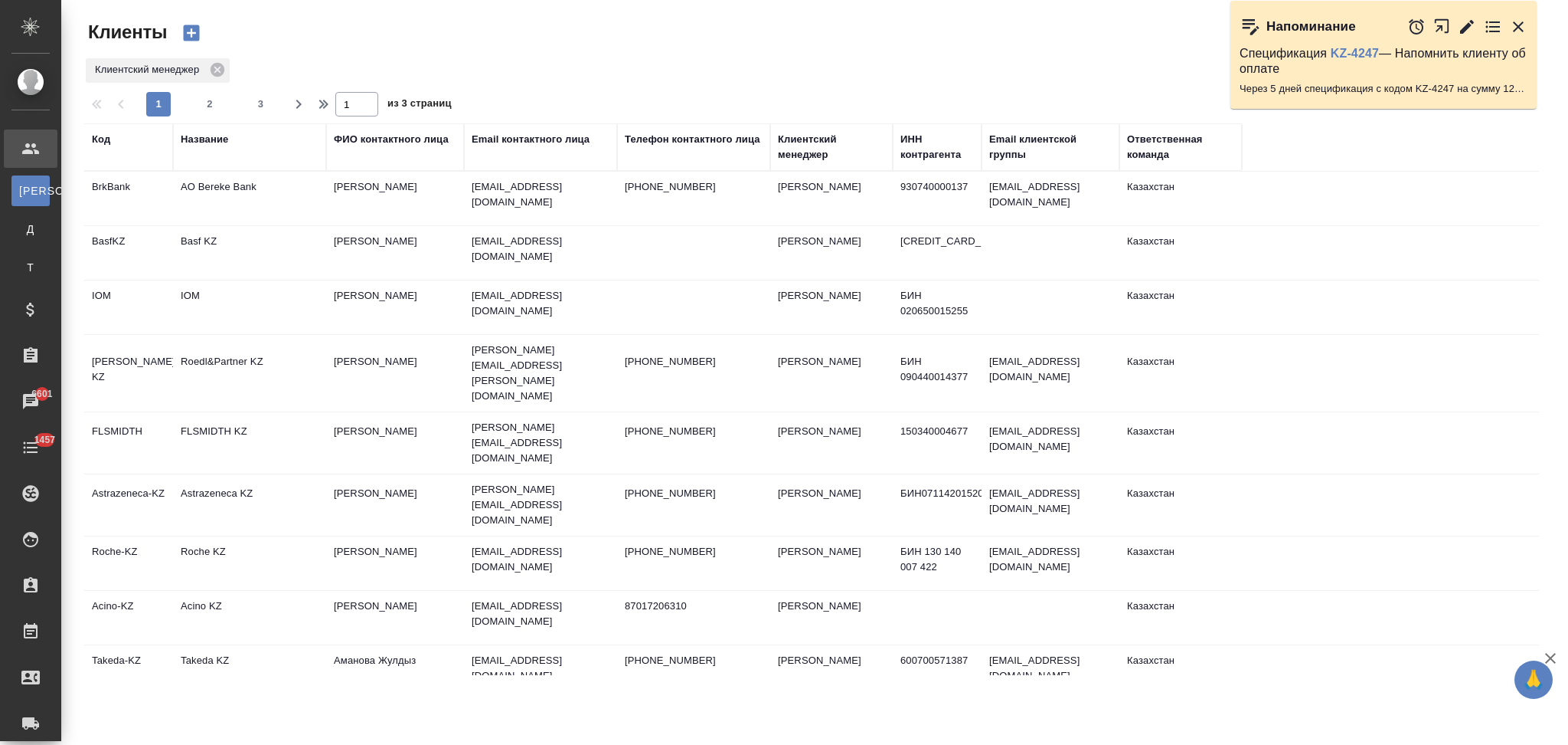
select select "RU"
